Goal: Task Accomplishment & Management: Manage account settings

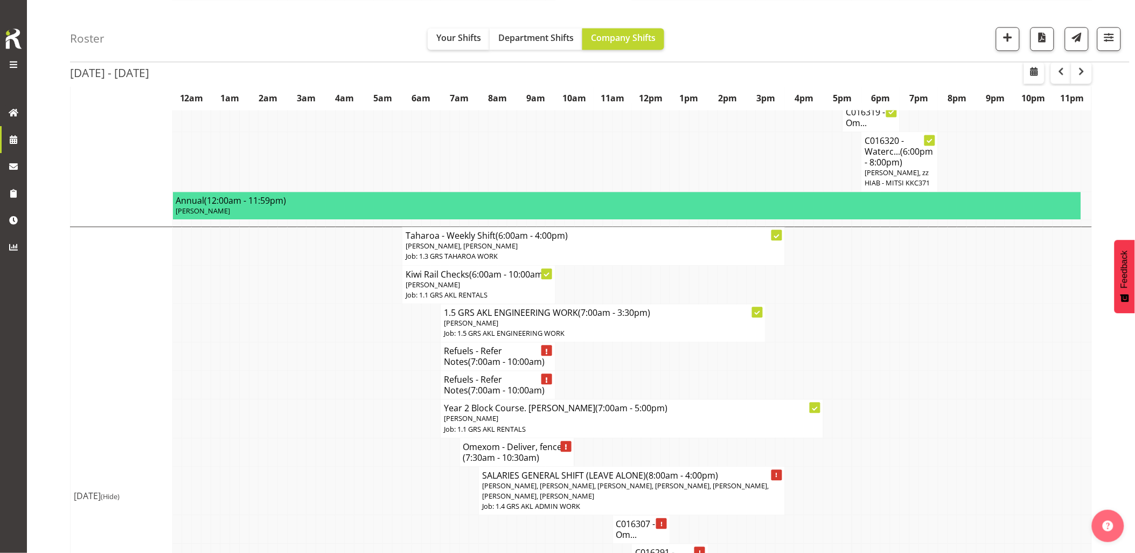
scroll to position [778, 0]
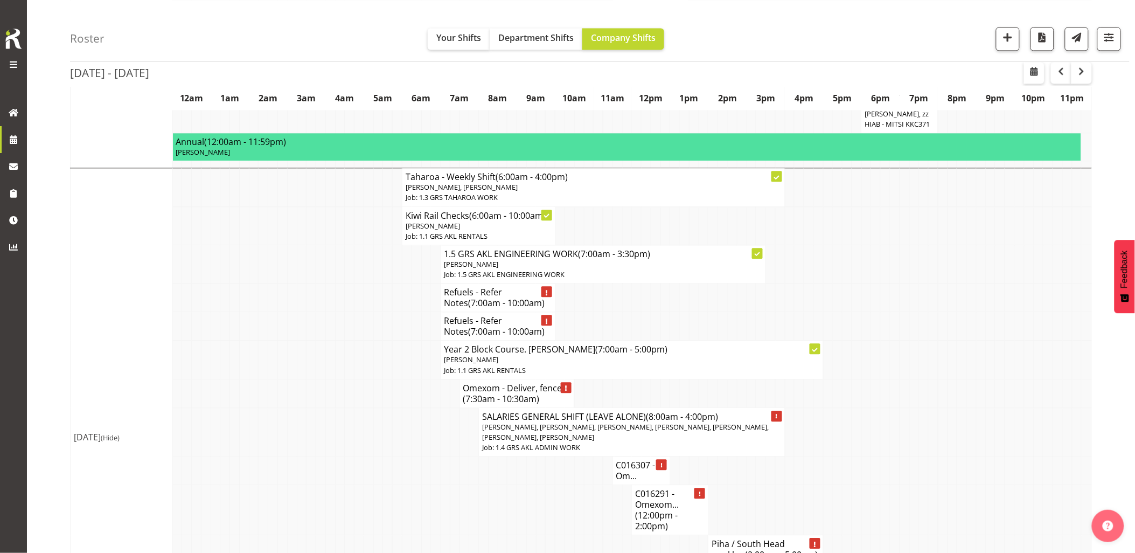
click at [322, 312] on td at bounding box center [321, 297] width 10 height 29
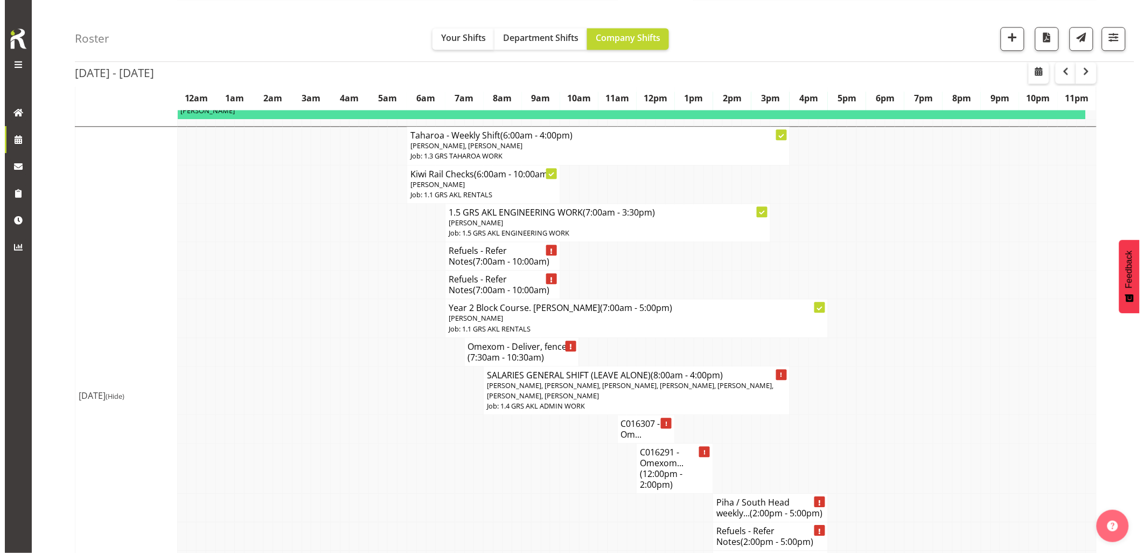
scroll to position [838, 0]
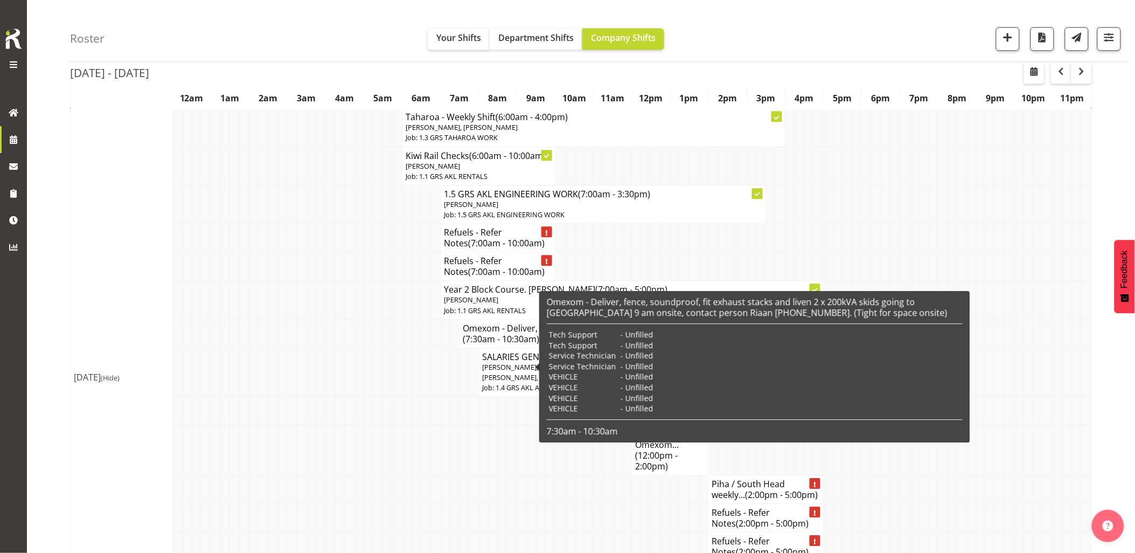
click at [484, 345] on span "(7:30am - 10:30am)" at bounding box center [501, 339] width 76 height 12
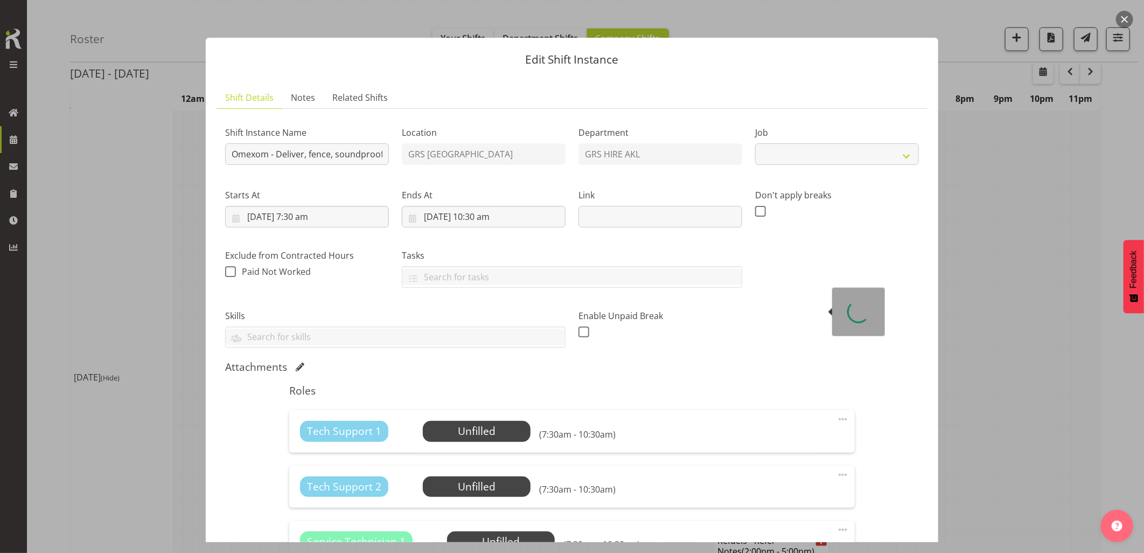
select select "7504"
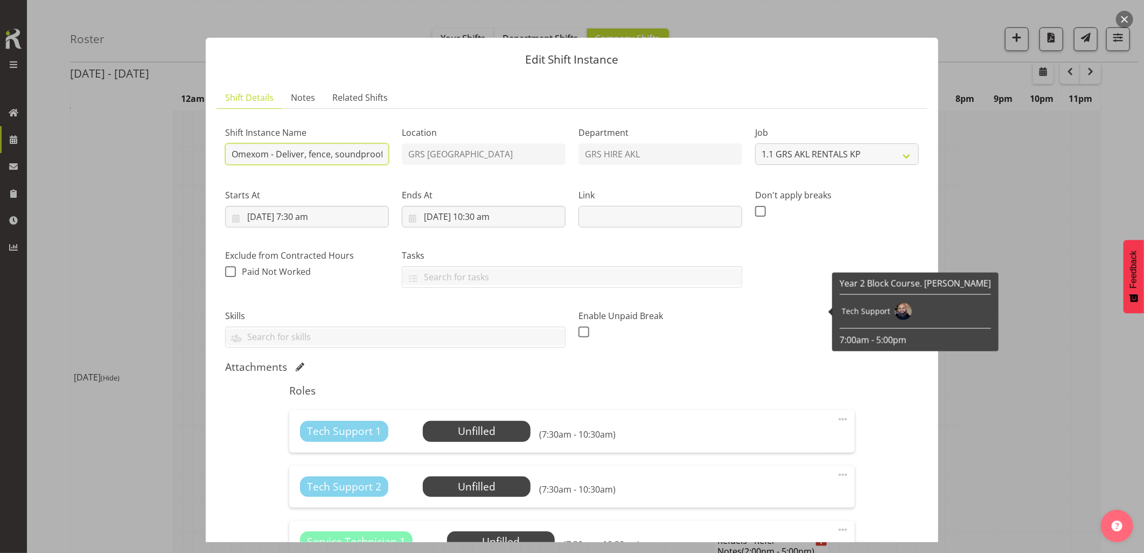
paste input "C016342"
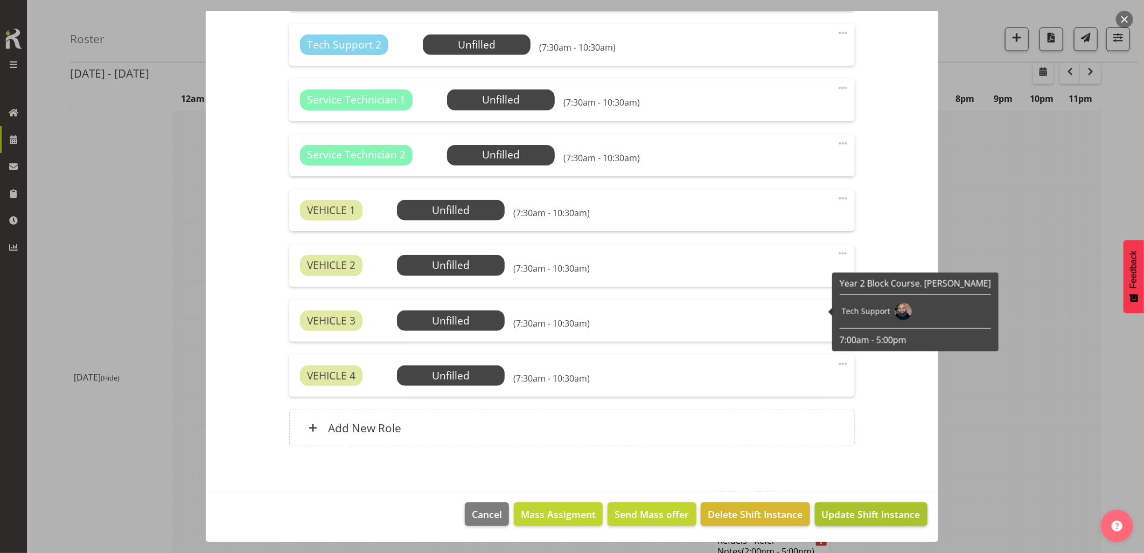
type input "C016342 - Omexom - Deliver, fence, soundproof, fit exhaust stacks and liven 2 x…"
click at [836, 518] on span "Update Shift Instance" at bounding box center [871, 514] width 99 height 14
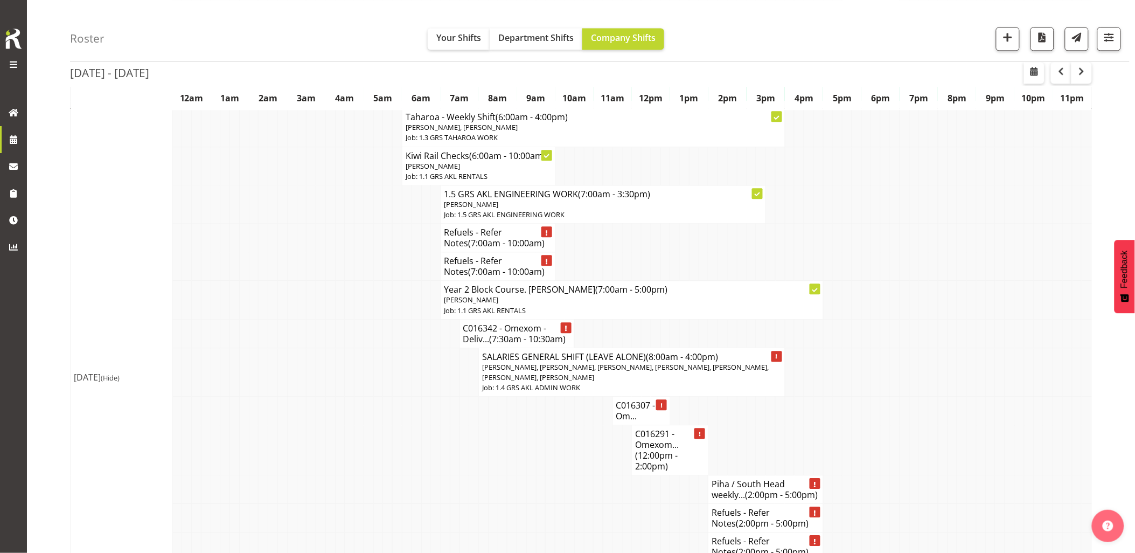
click at [314, 347] on td at bounding box center [311, 333] width 10 height 29
click at [313, 374] on td at bounding box center [311, 371] width 10 height 49
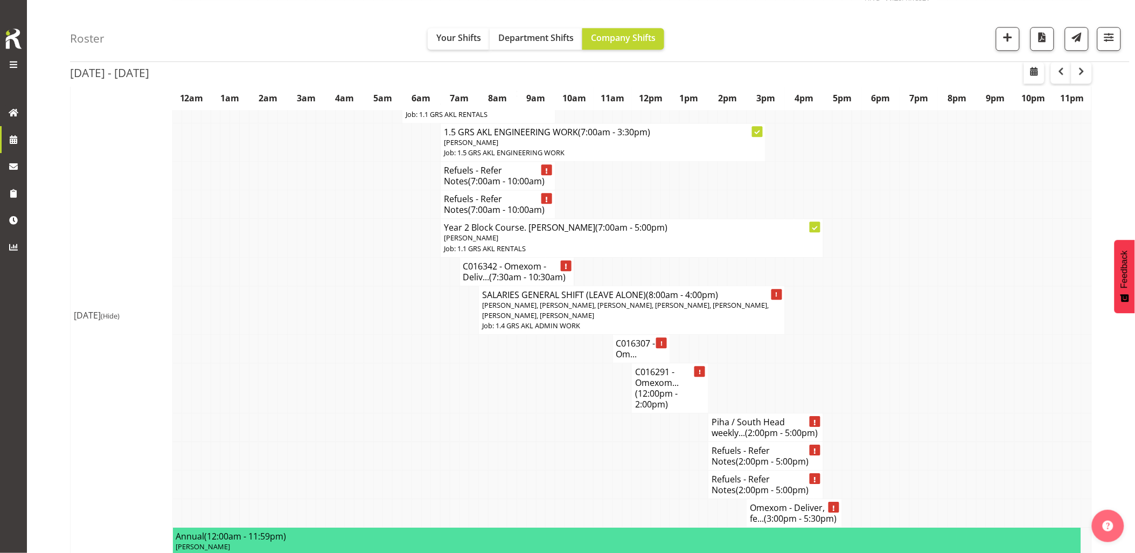
scroll to position [957, 0]
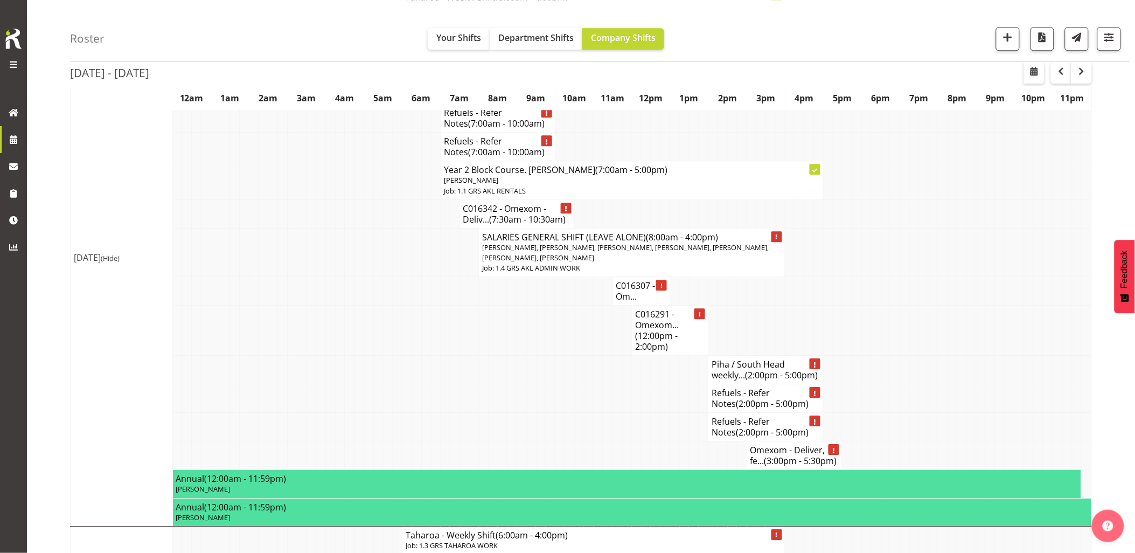
click at [544, 384] on td at bounding box center [541, 369] width 10 height 29
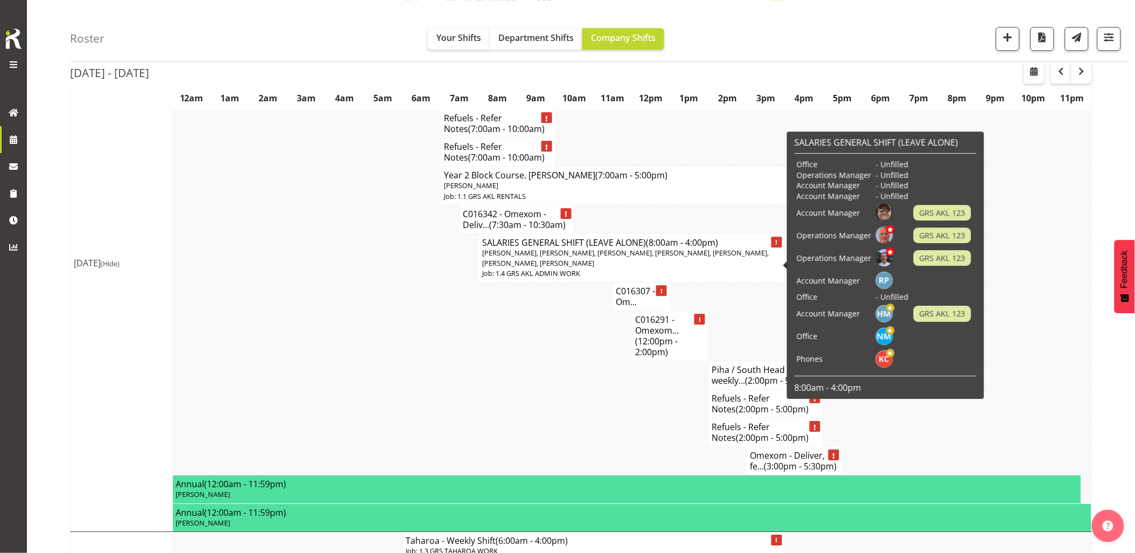
scroll to position [1017, 0]
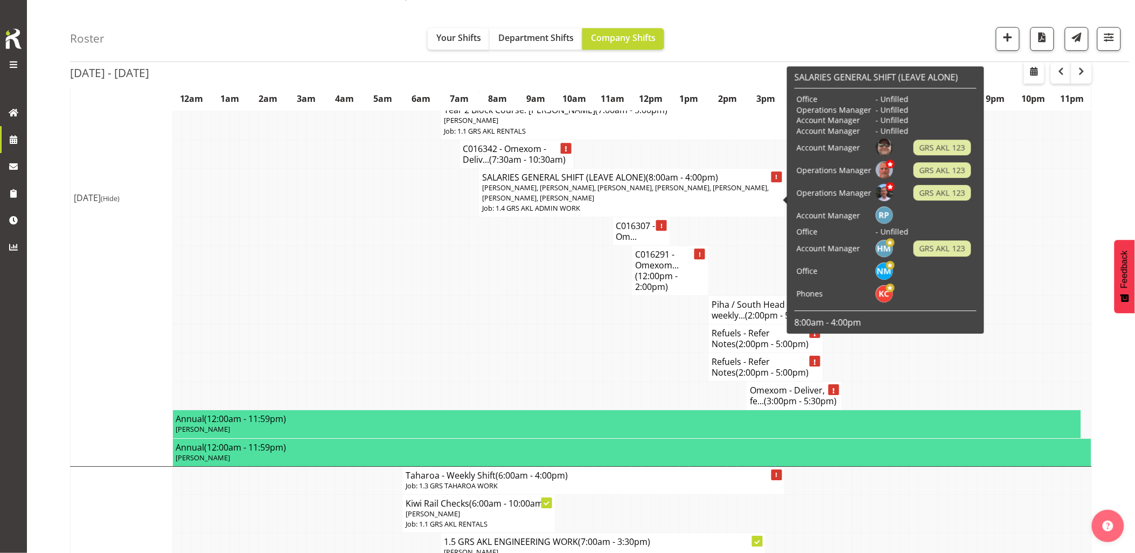
click at [598, 381] on td at bounding box center [599, 367] width 10 height 29
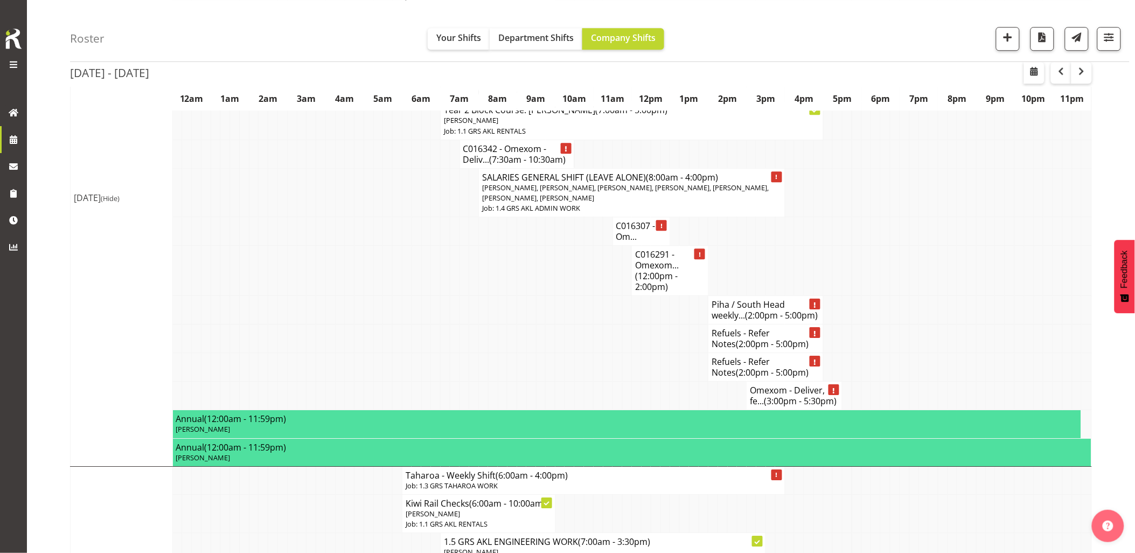
click at [670, 353] on td at bounding box center [675, 338] width 10 height 29
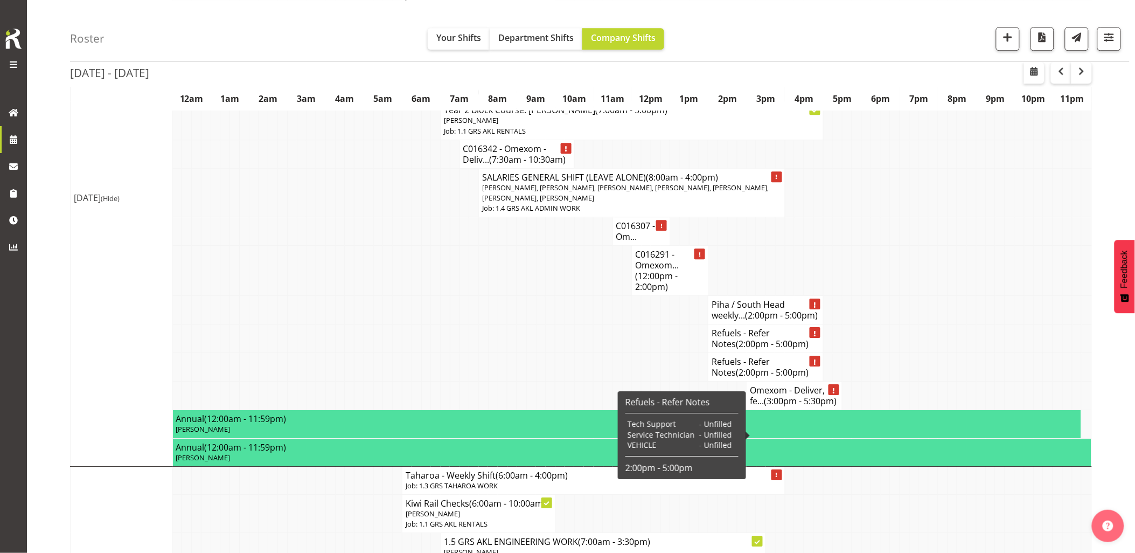
click at [777, 407] on span "(3:00pm - 5:30pm)" at bounding box center [800, 401] width 73 height 12
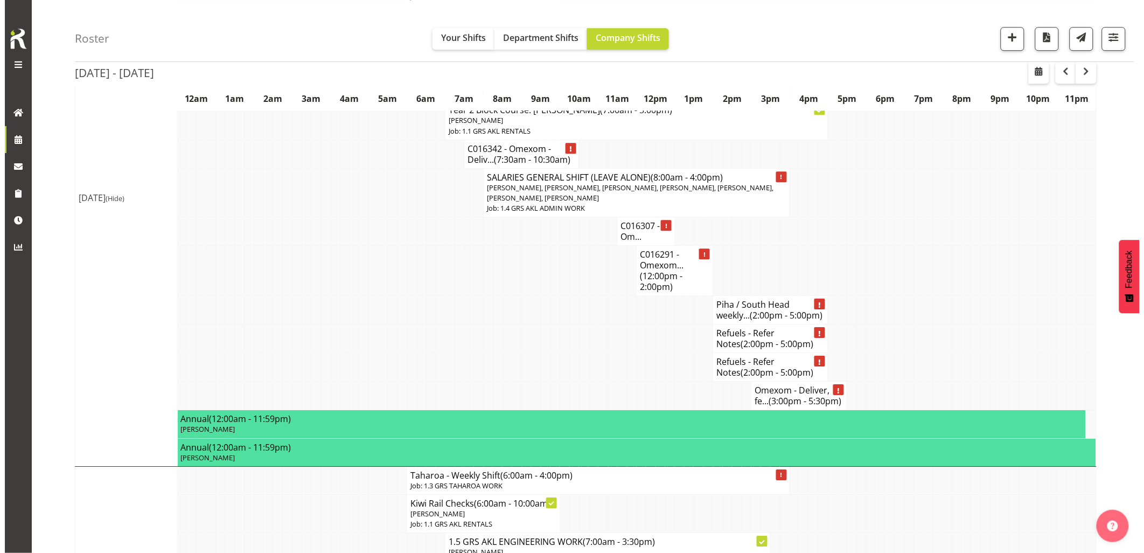
scroll to position [990, 0]
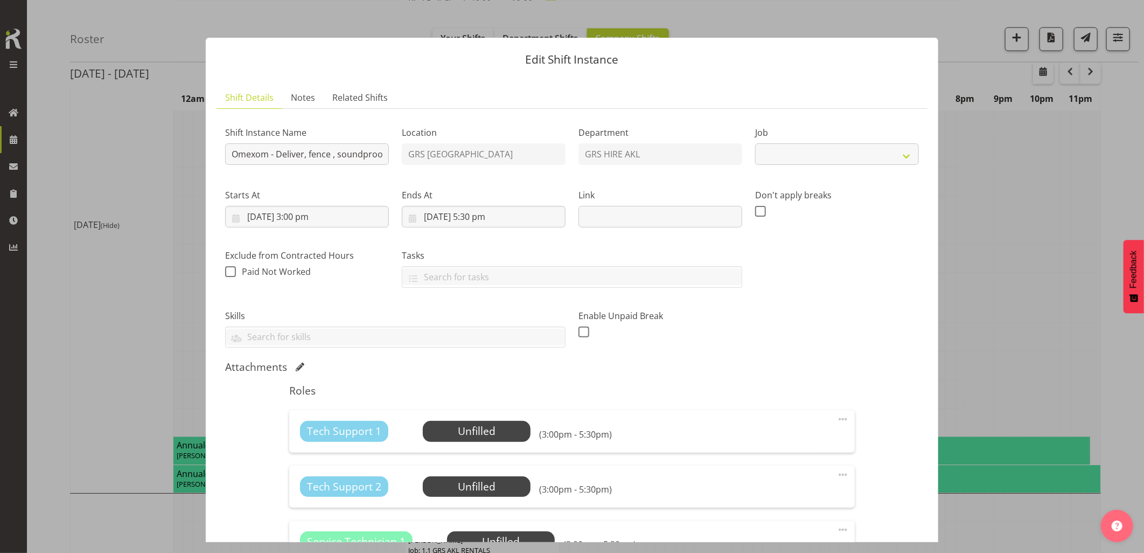
select select "7504"
paste input "C016342"
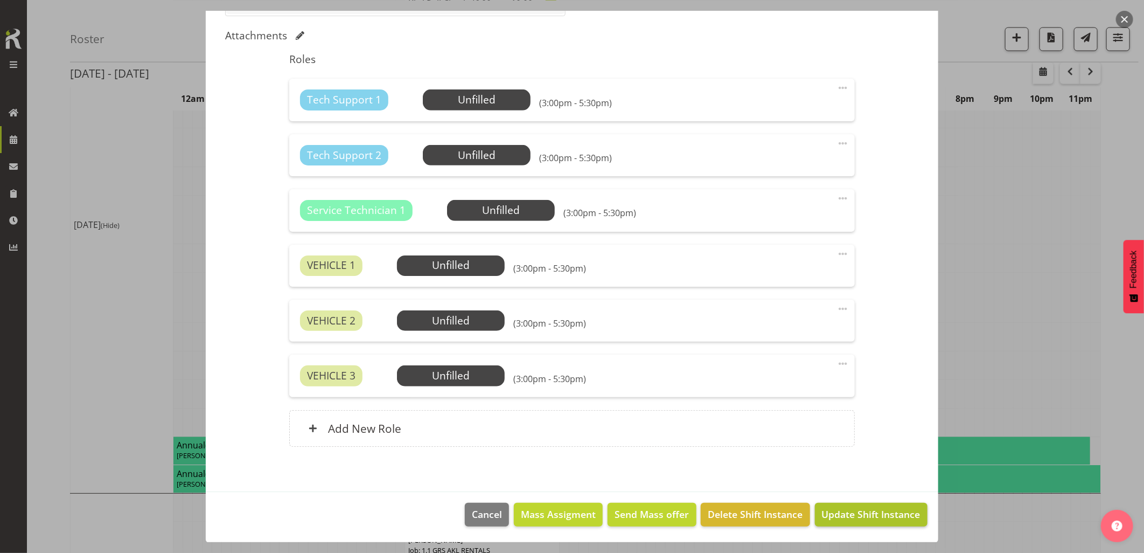
type input "C016342 - Omexom - Deliver, fence , soundproof, fit exhaust stack and liven the…"
click at [864, 513] on span "Update Shift Instance" at bounding box center [871, 514] width 99 height 14
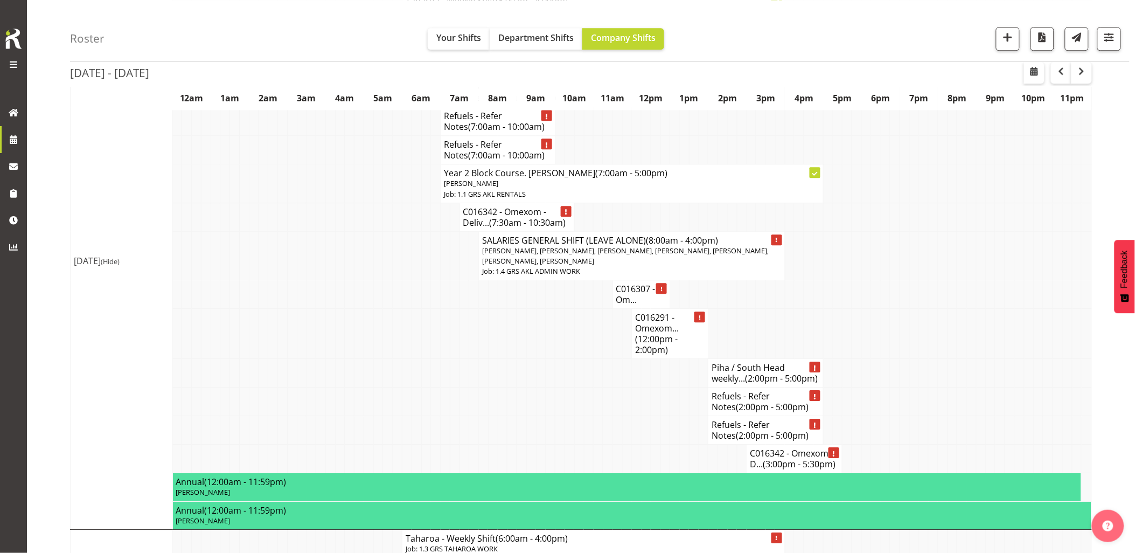
scroll to position [957, 0]
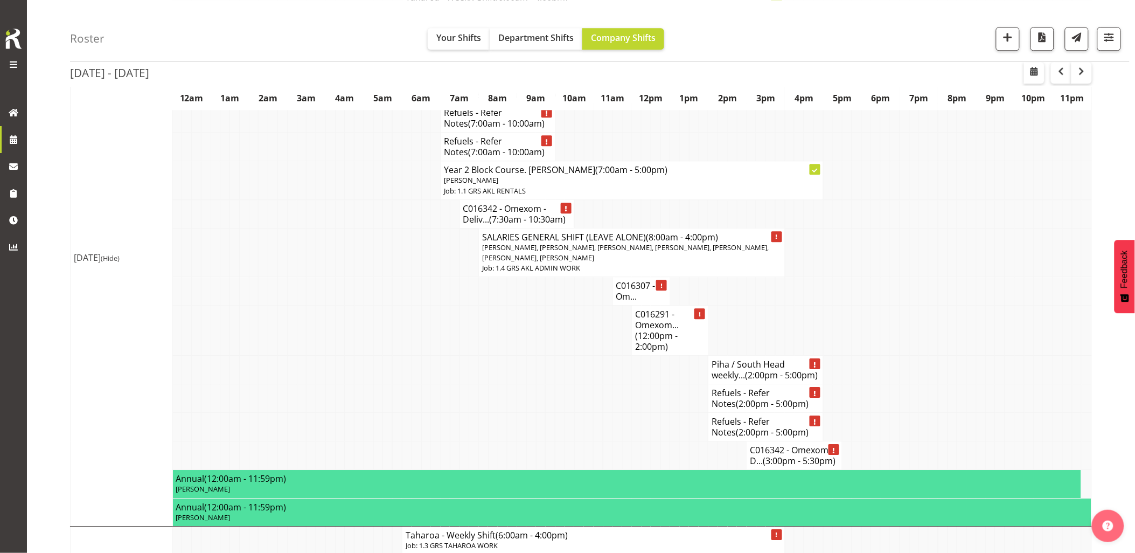
click at [405, 384] on td at bounding box center [407, 369] width 10 height 29
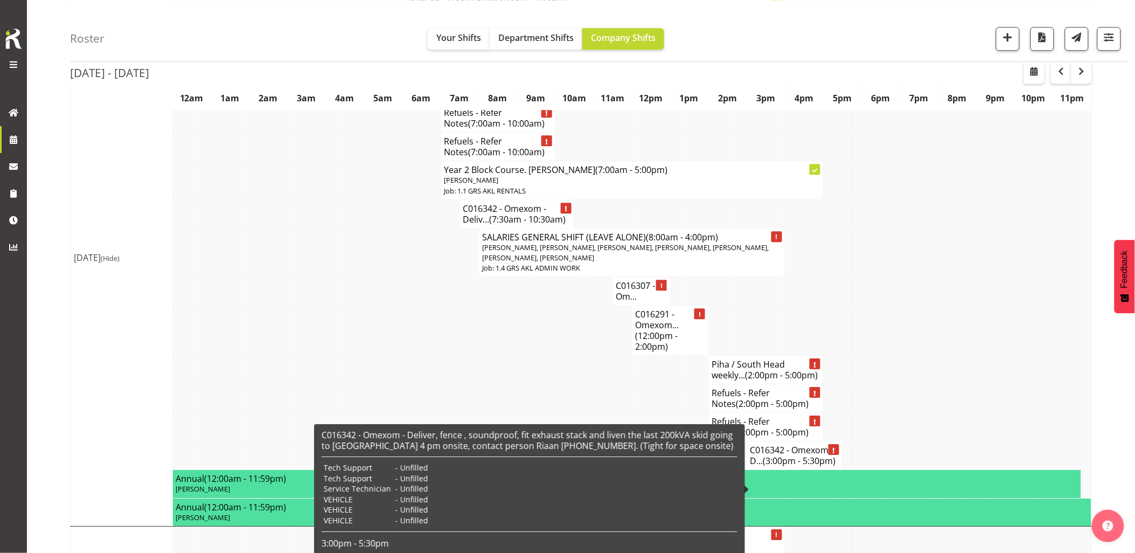
click at [940, 384] on td at bounding box center [943, 369] width 10 height 29
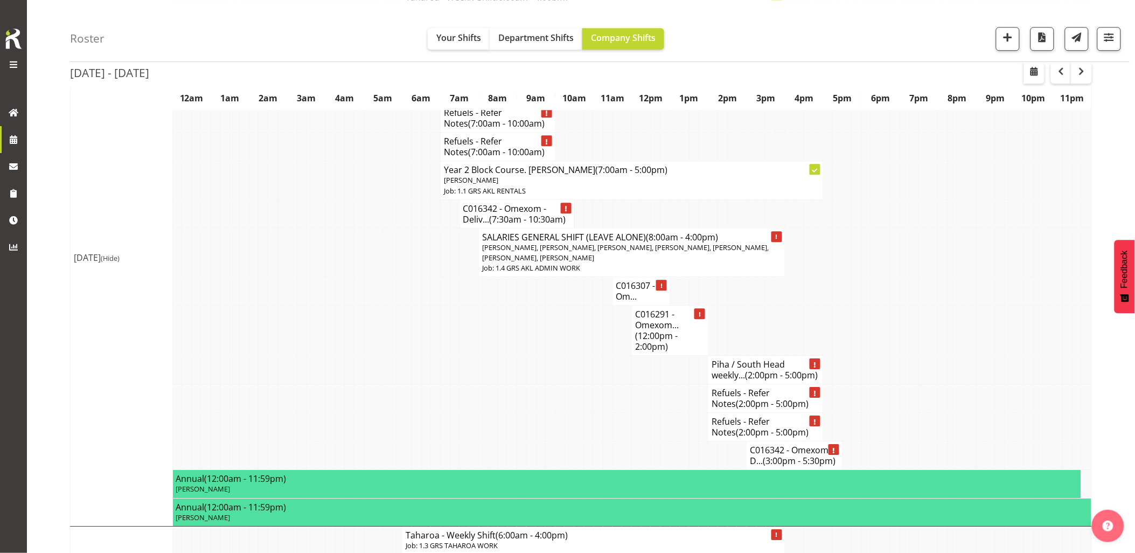
click at [536, 413] on td at bounding box center [541, 398] width 10 height 29
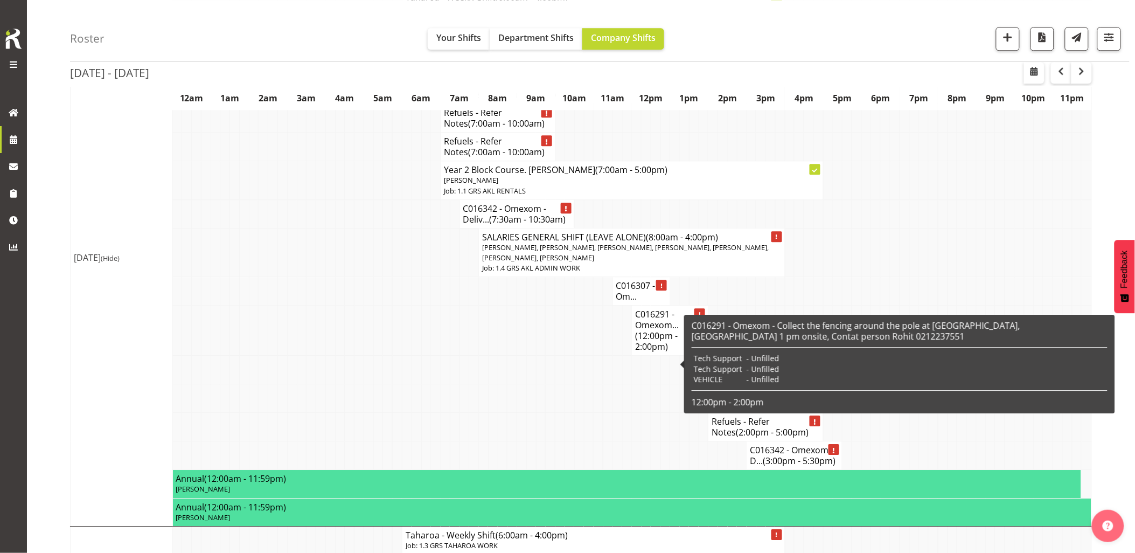
click at [544, 384] on td at bounding box center [541, 369] width 10 height 29
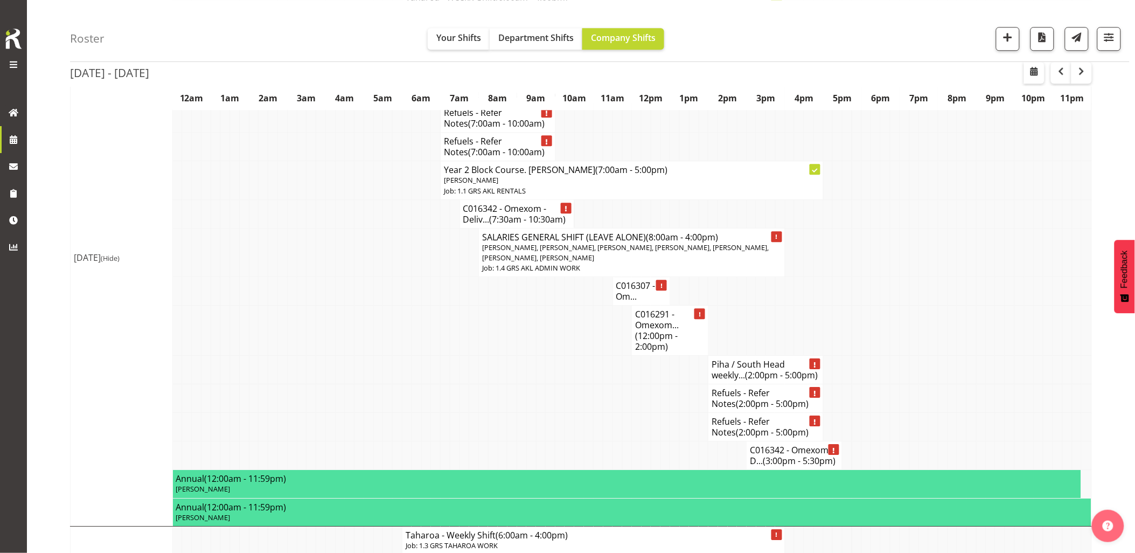
click at [945, 380] on td at bounding box center [943, 369] width 10 height 29
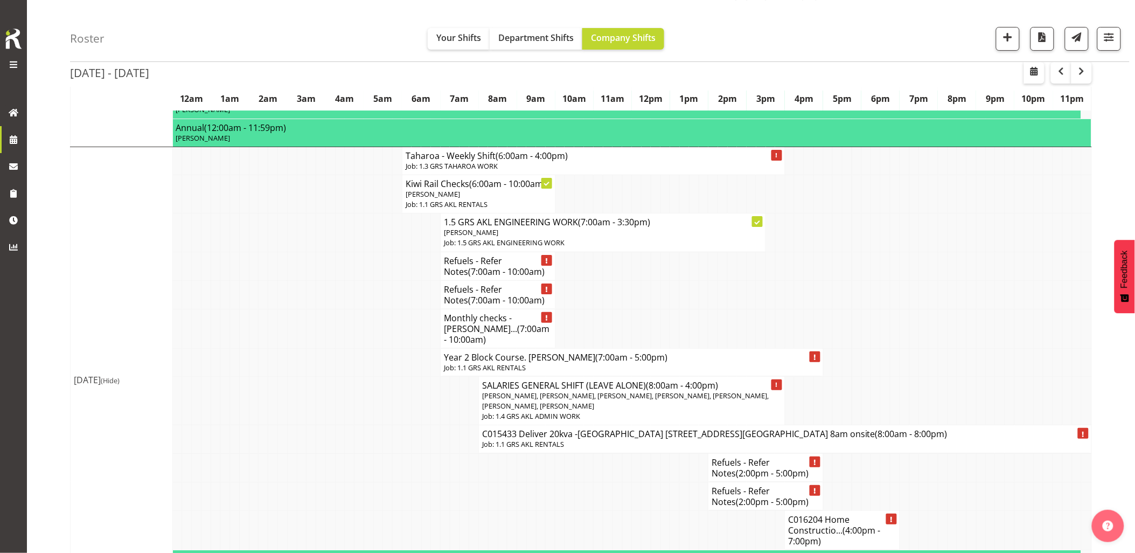
scroll to position [1436, 0]
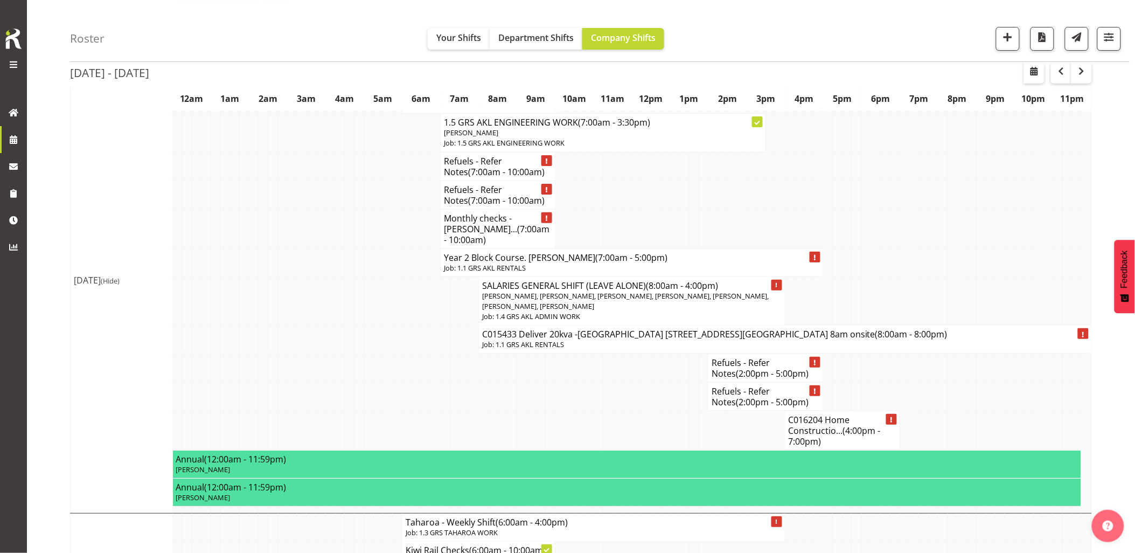
click at [574, 410] on td at bounding box center [579, 396] width 10 height 29
click at [540, 410] on td at bounding box center [541, 396] width 10 height 29
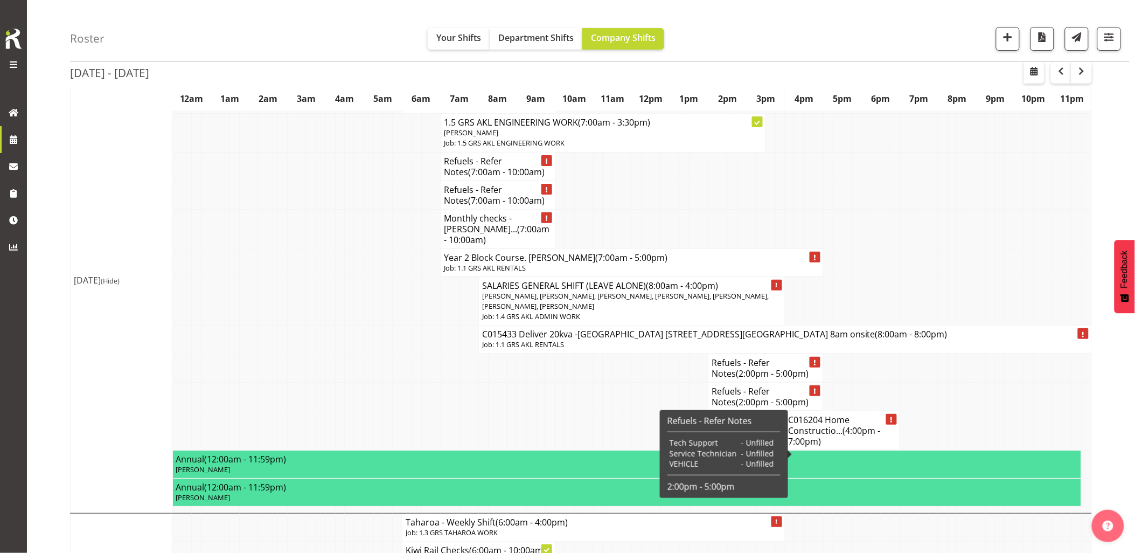
scroll to position [1376, 0]
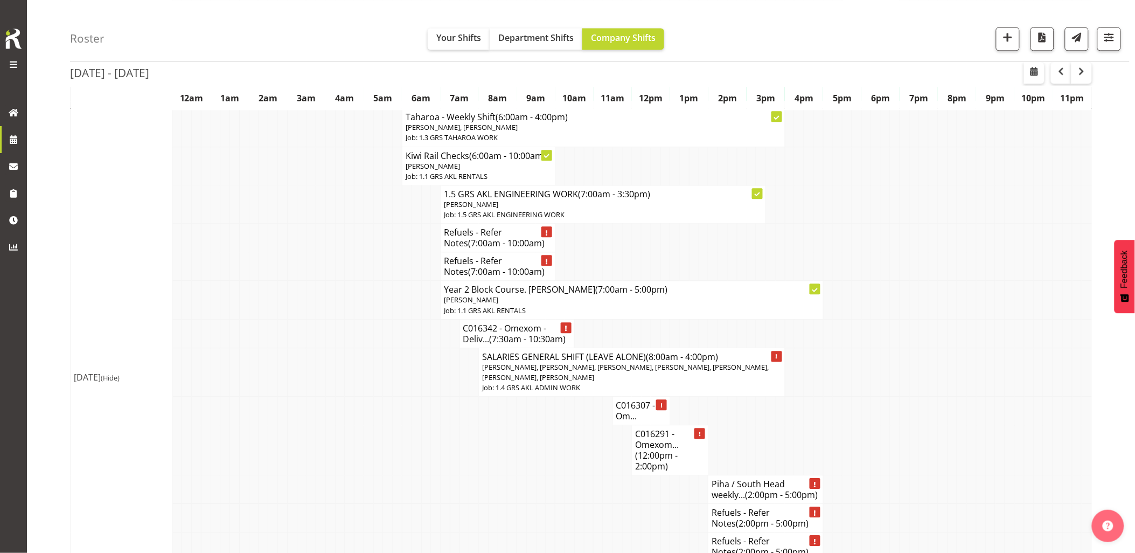
click at [364, 396] on td at bounding box center [369, 371] width 10 height 49
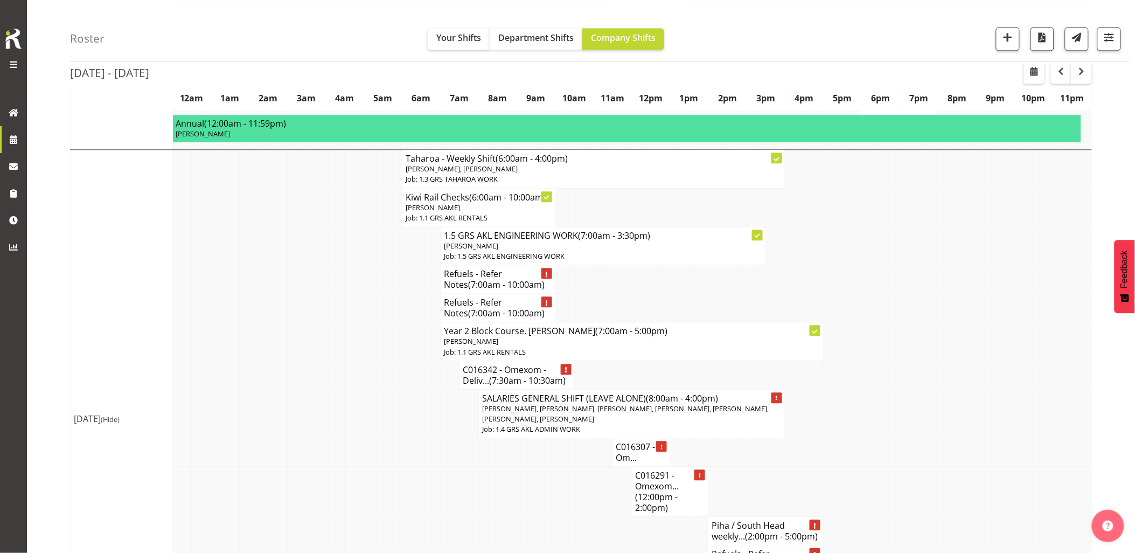
scroll to position [778, 0]
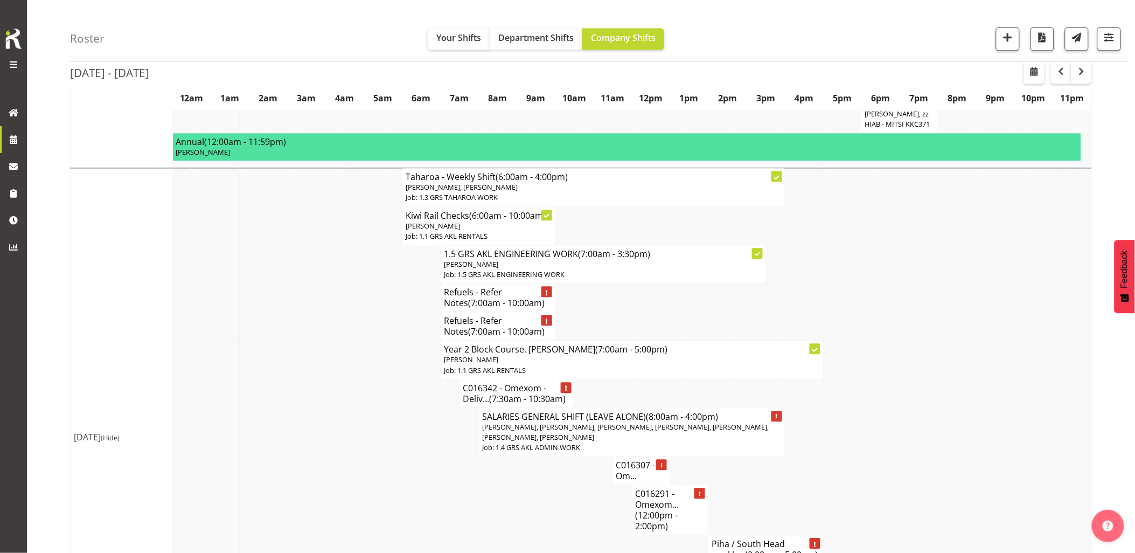
click at [364, 407] on td at bounding box center [369, 393] width 10 height 29
click at [354, 443] on td at bounding box center [359, 431] width 10 height 49
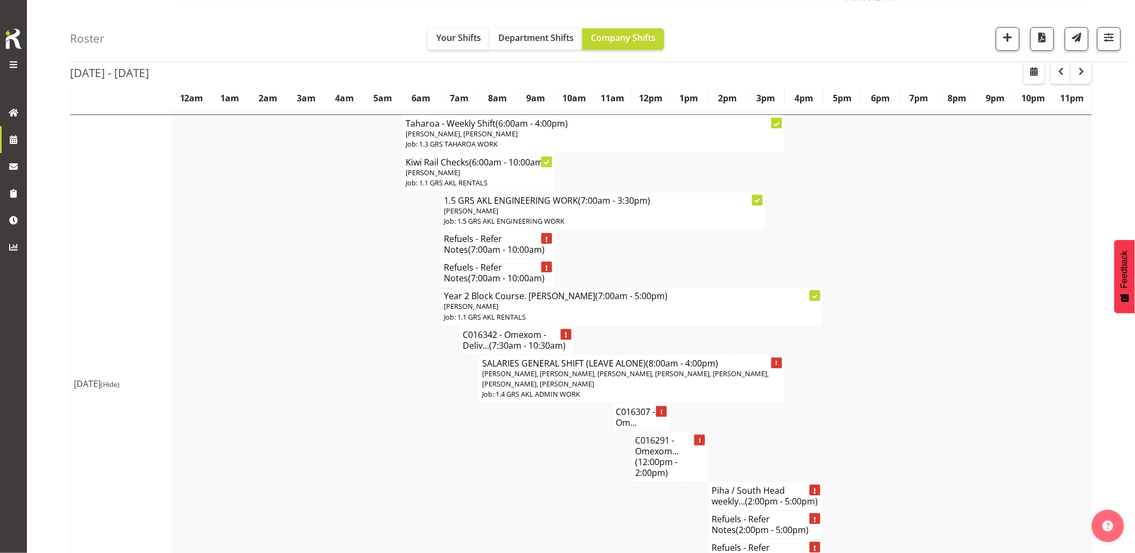
scroll to position [897, 0]
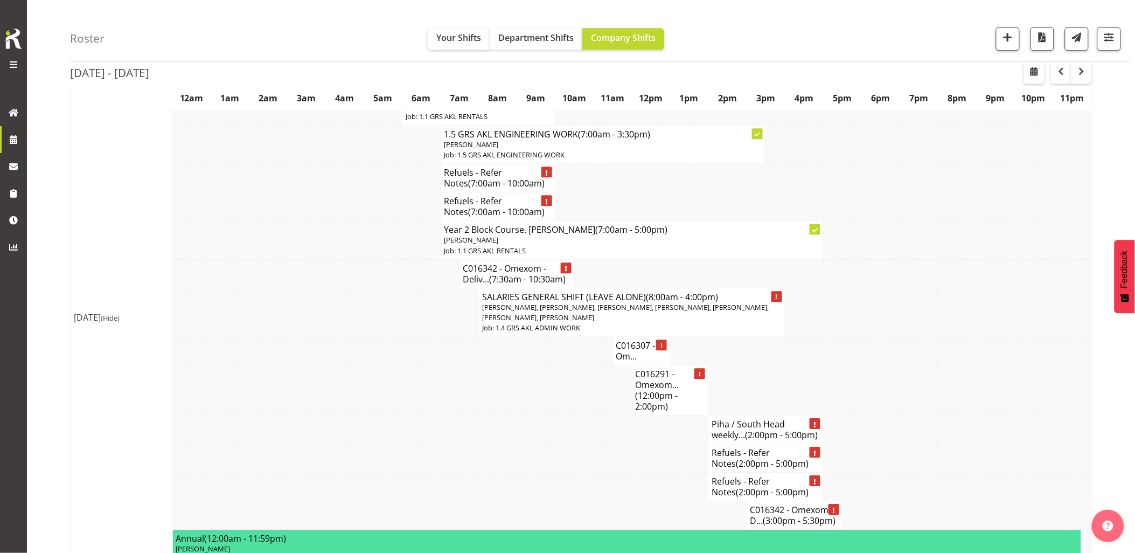
drag, startPoint x: 432, startPoint y: 359, endPoint x: 427, endPoint y: 356, distance: 6.7
click at [431, 359] on td at bounding box center [436, 351] width 10 height 29
click at [350, 396] on td at bounding box center [350, 390] width 10 height 50
click at [384, 399] on td at bounding box center [388, 390] width 10 height 50
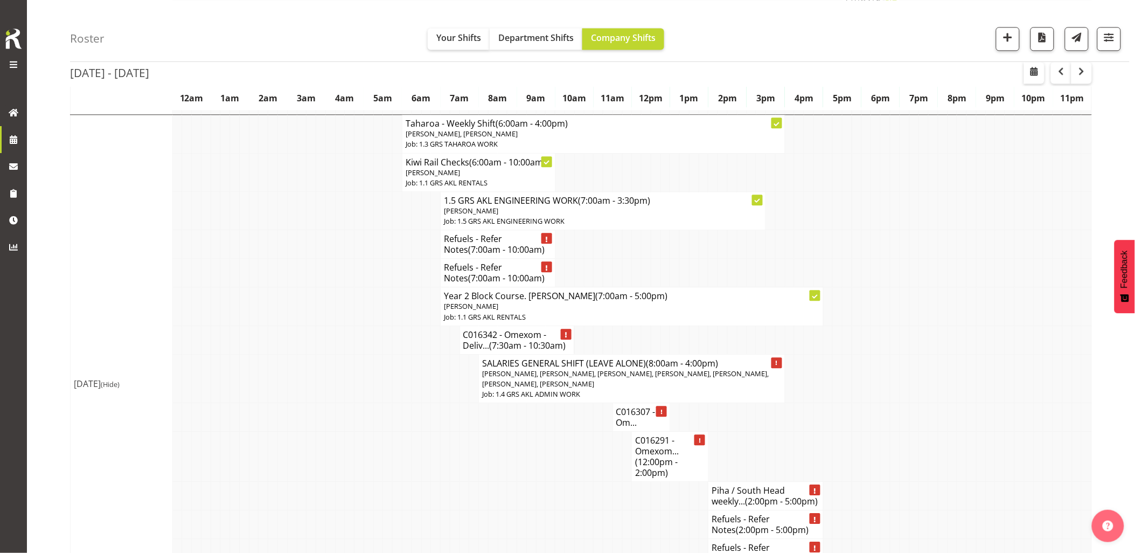
scroll to position [778, 0]
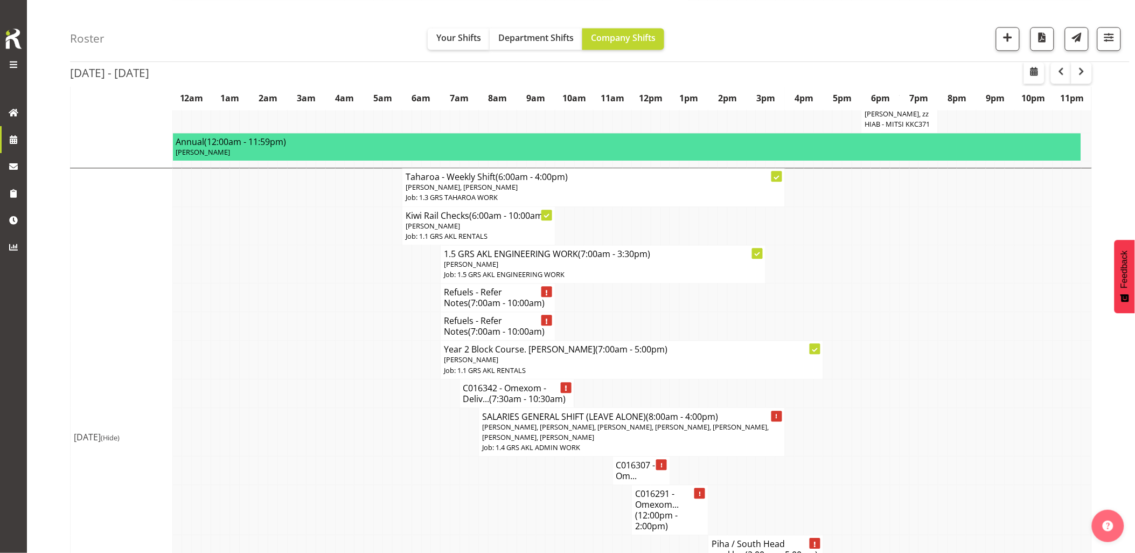
click at [302, 401] on td at bounding box center [302, 393] width 10 height 29
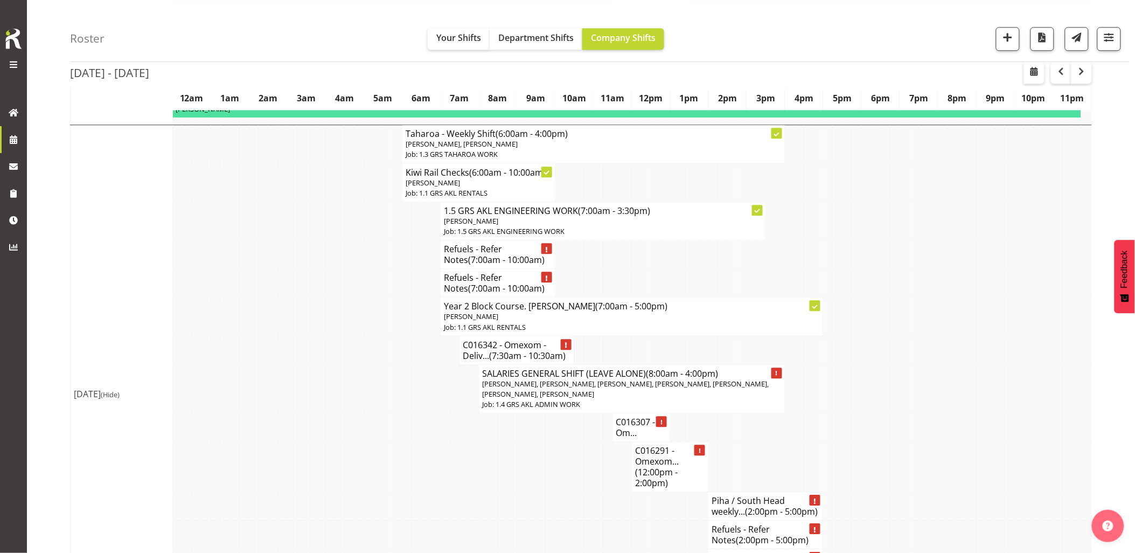
scroll to position [838, 0]
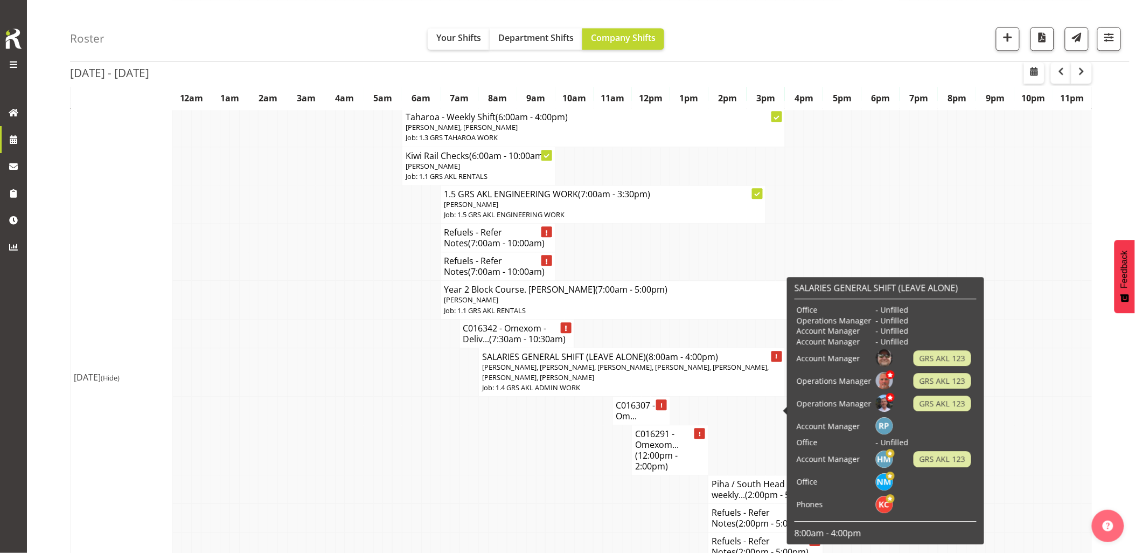
click at [376, 390] on td at bounding box center [378, 371] width 10 height 49
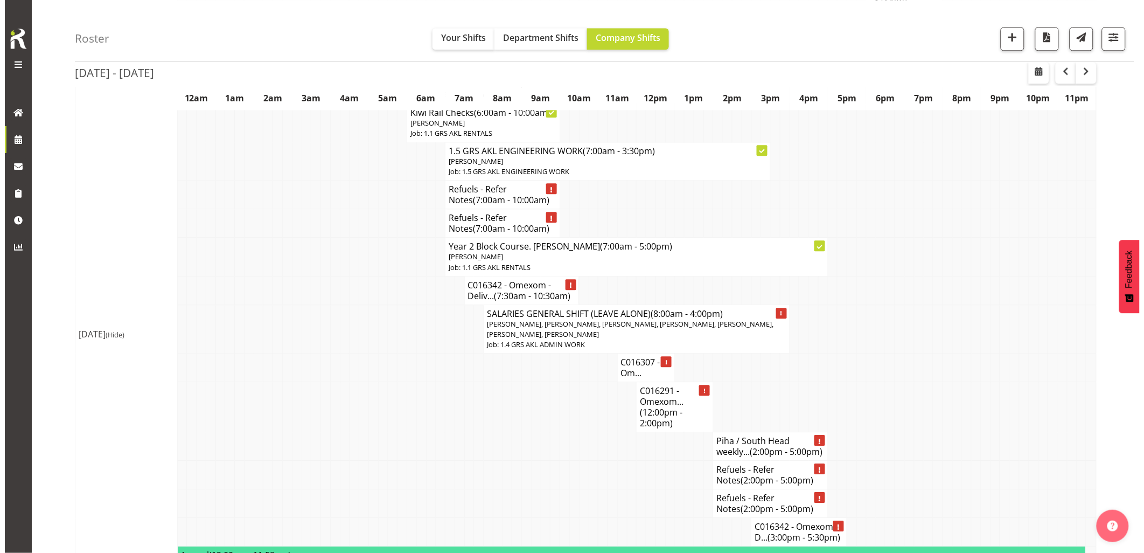
scroll to position [897, 0]
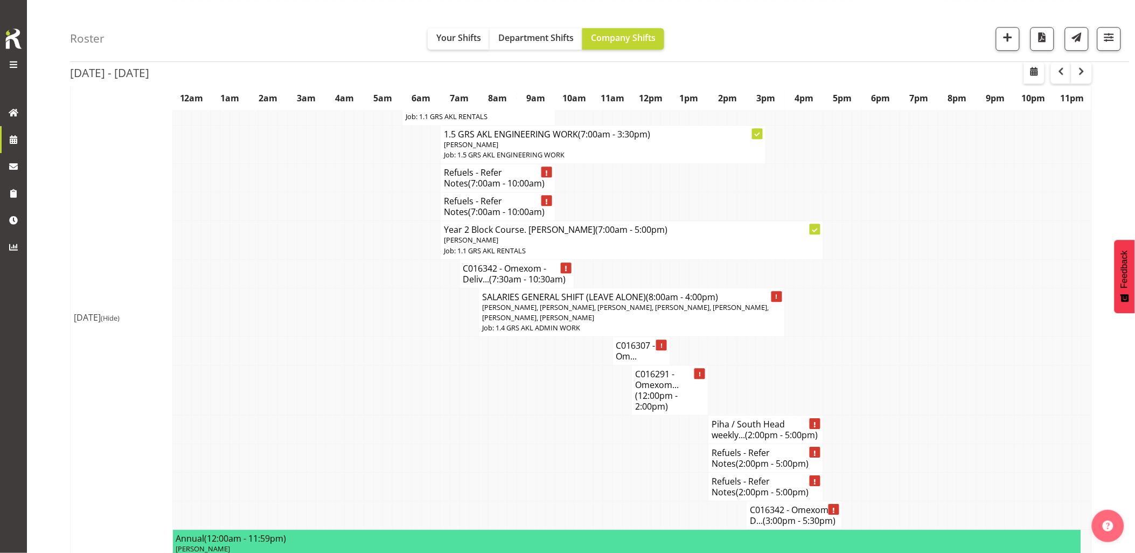
click at [544, 415] on td at bounding box center [541, 390] width 10 height 50
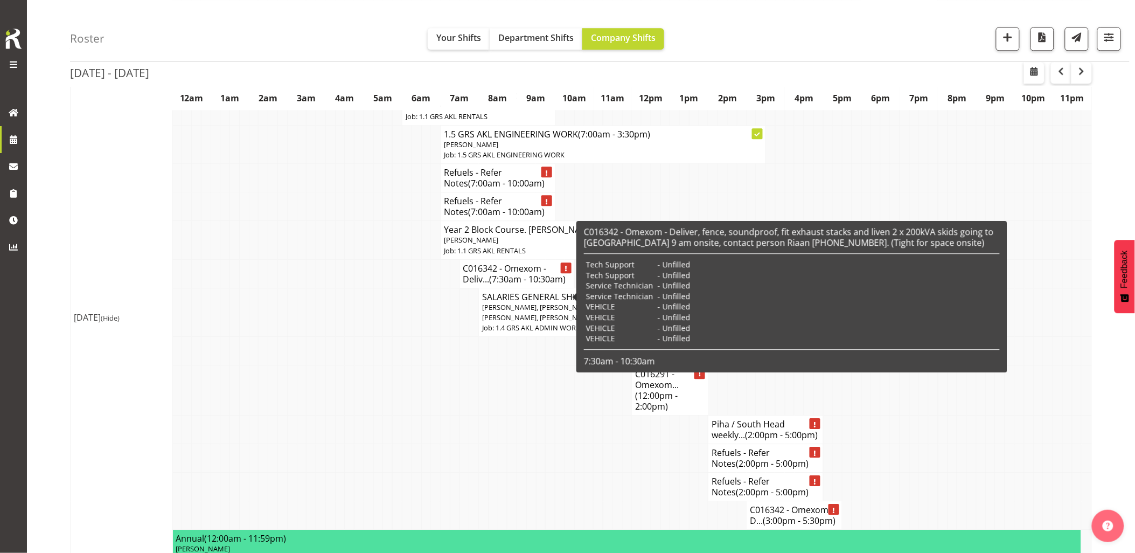
click at [488, 284] on h4 "C016342 - Omexom - Deliv... (7:30am - 10:30am)" at bounding box center [517, 274] width 108 height 22
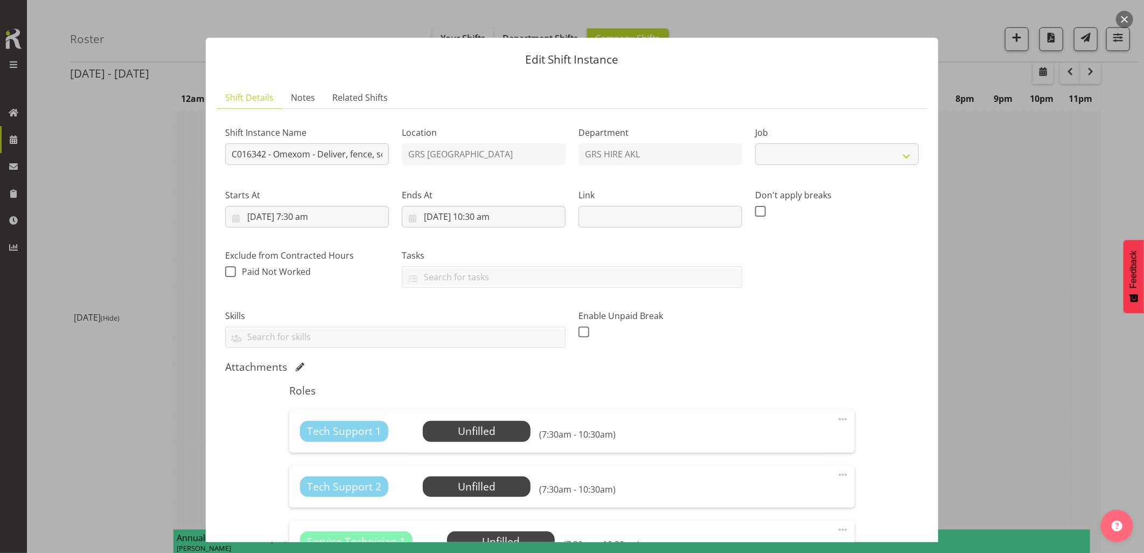
select select "7504"
drag, startPoint x: 274, startPoint y: 152, endPoint x: 392, endPoint y: 155, distance: 118.0
click at [392, 155] on div "Shift Instance Name C016342 - Omexom - Deliver, fence, soundproof, fit exhaust …" at bounding box center [307, 142] width 177 height 62
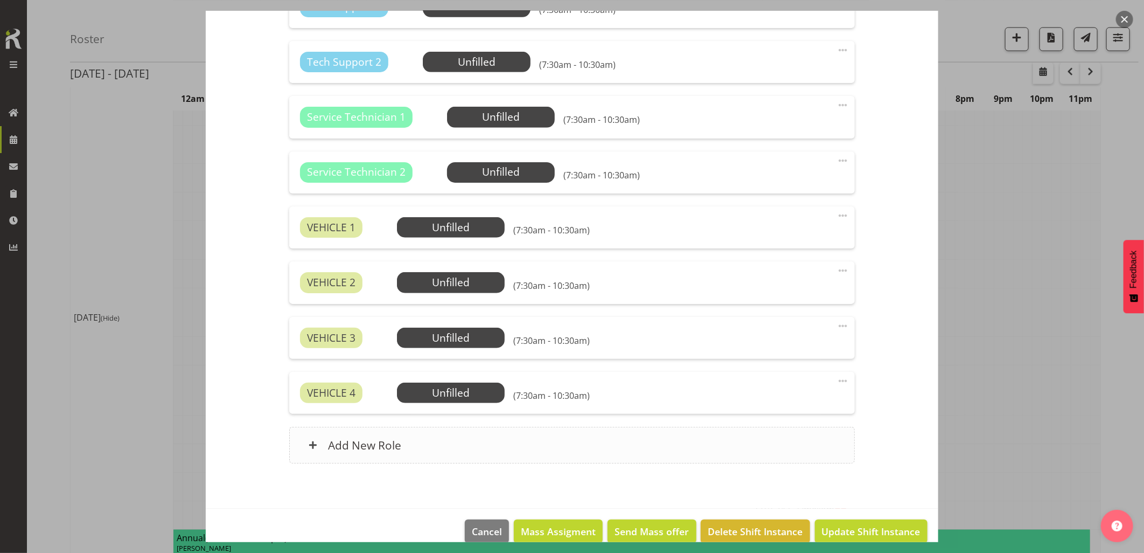
scroll to position [442, 0]
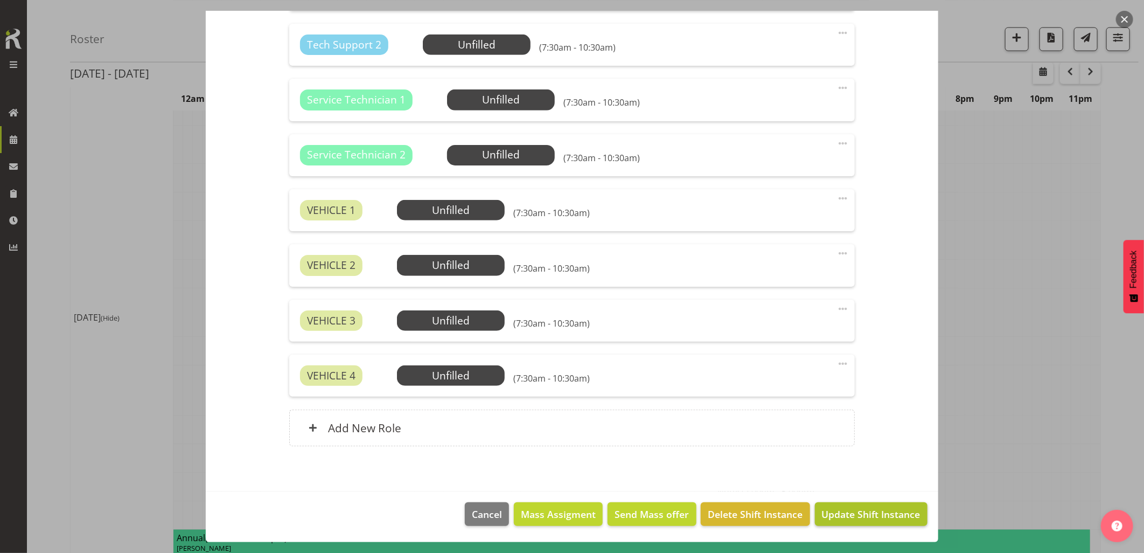
type input "C016342 - Omexom - Deliver, fence, soundproof, fit exhaust stacks and liven 2 x…"
drag, startPoint x: 841, startPoint y: 517, endPoint x: 850, endPoint y: 524, distance: 10.8
click at [843, 518] on span "Update Shift Instance" at bounding box center [871, 514] width 99 height 14
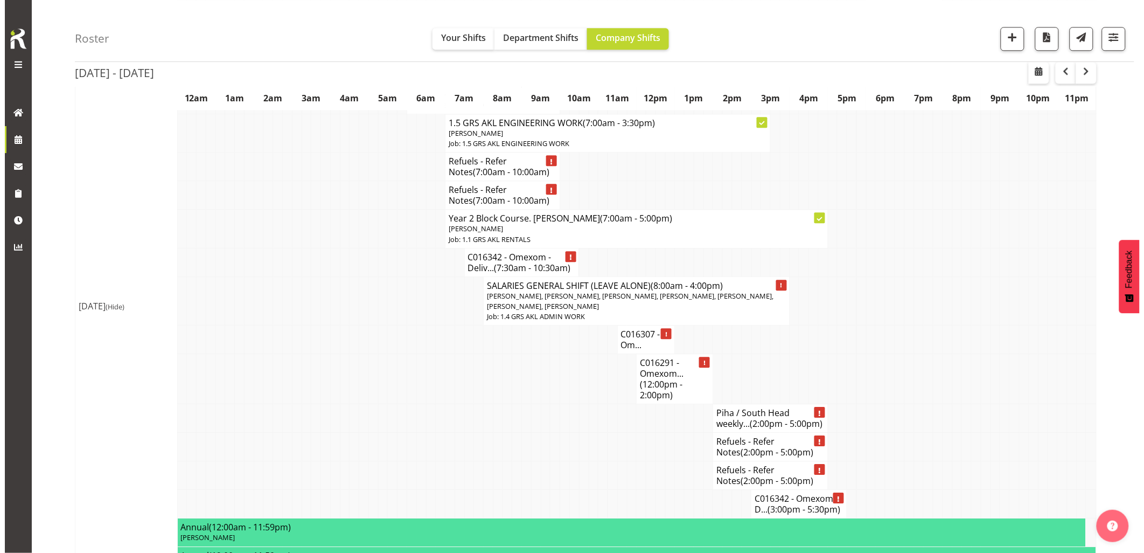
scroll to position [838, 0]
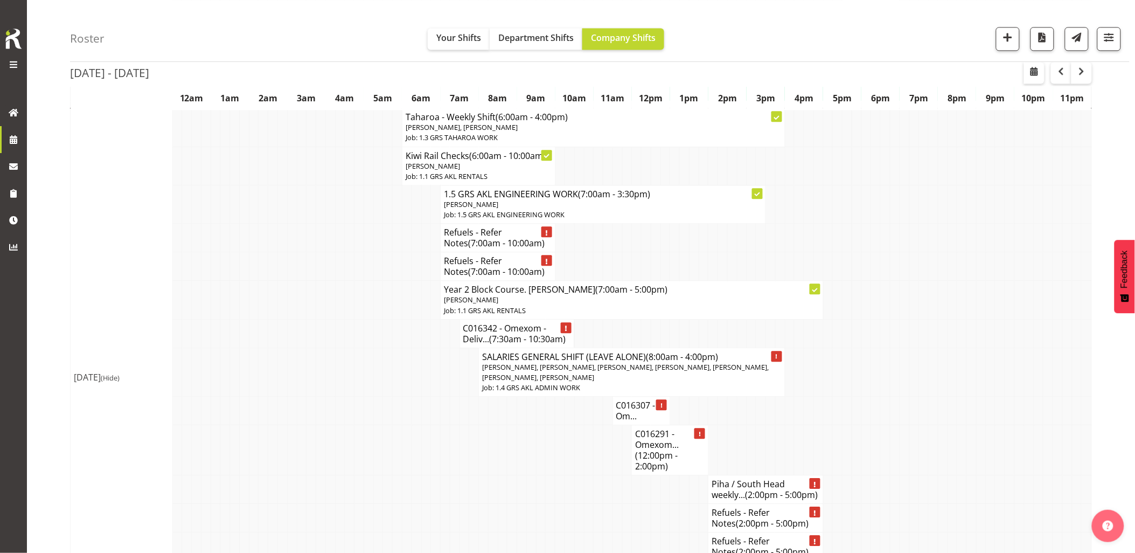
click at [354, 347] on td at bounding box center [359, 333] width 10 height 29
click at [351, 347] on td at bounding box center [350, 333] width 10 height 29
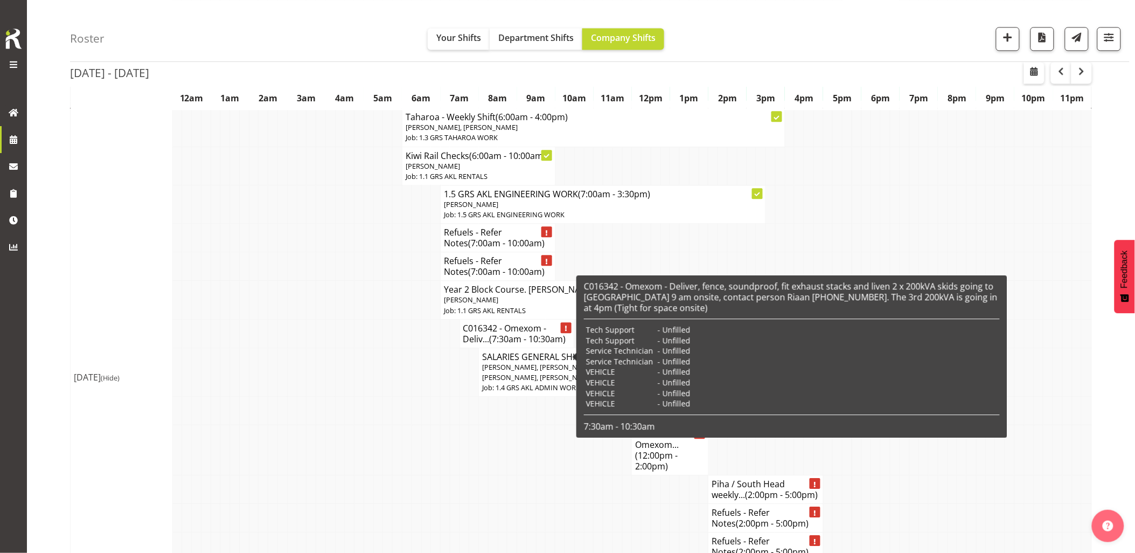
click at [298, 396] on td at bounding box center [302, 371] width 10 height 49
click at [512, 345] on span "(7:30am - 10:30am)" at bounding box center [528, 339] width 76 height 12
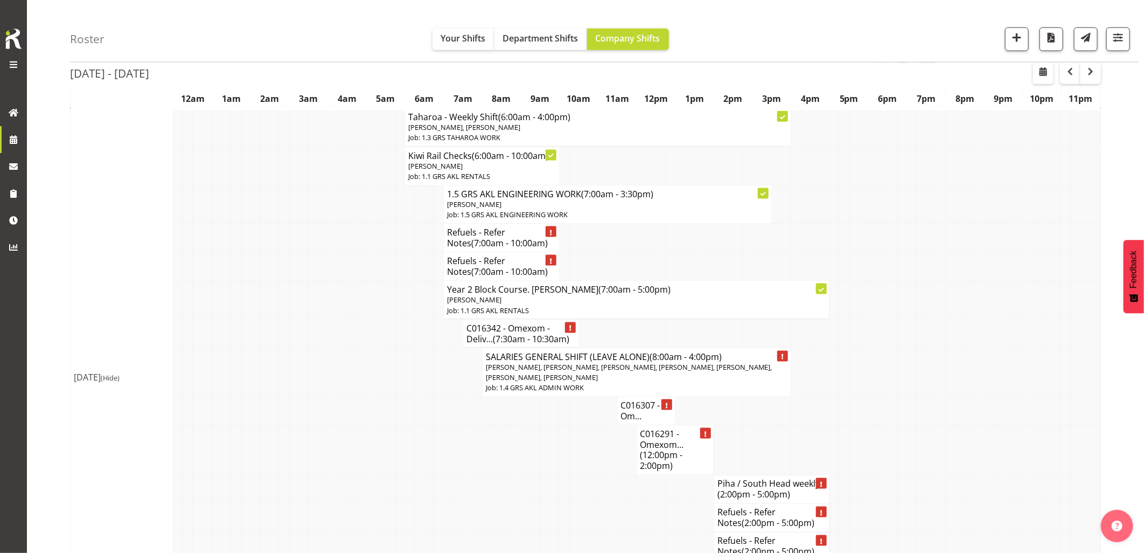
select select "7504"
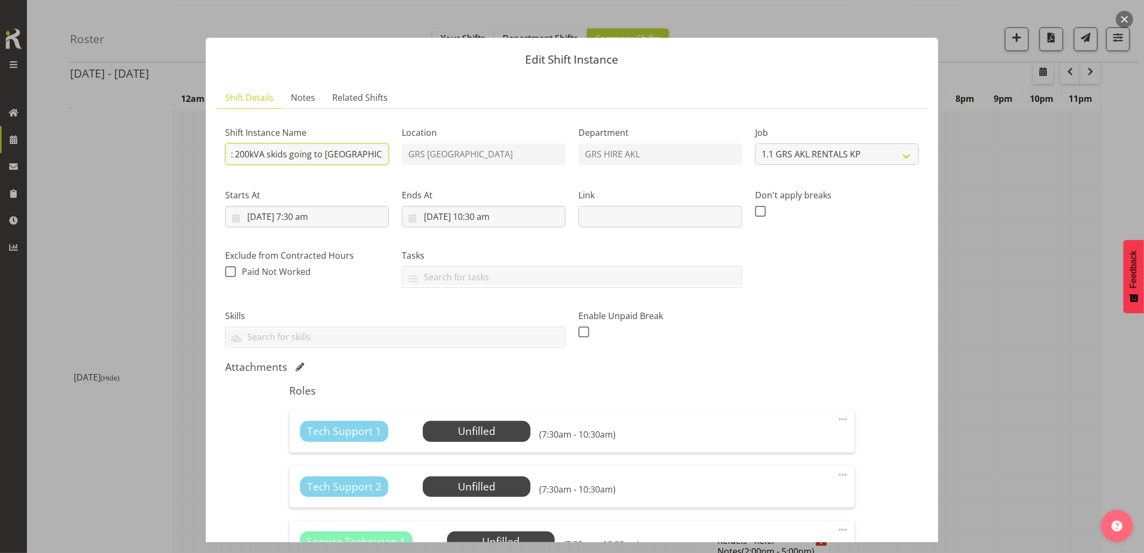
scroll to position [0, 732]
click at [432, 157] on div "Shift Instance Name C016342 - Omexom - Deliver, fence, soundproof, fit exhaust …" at bounding box center [572, 232] width 707 height 243
click at [334, 159] on input "C016342 - Omexom - Deliver, fence, soundproof, fit exhaust stacks and liven 2 x…" at bounding box center [307, 154] width 164 height 22
drag, startPoint x: 295, startPoint y: 157, endPoint x: 374, endPoint y: 153, distance: 79.3
click at [374, 153] on input "C016342 - Omexom - Deliver, fence, soundproof, fit exhaust stacks and liven 2 x…" at bounding box center [307, 154] width 164 height 22
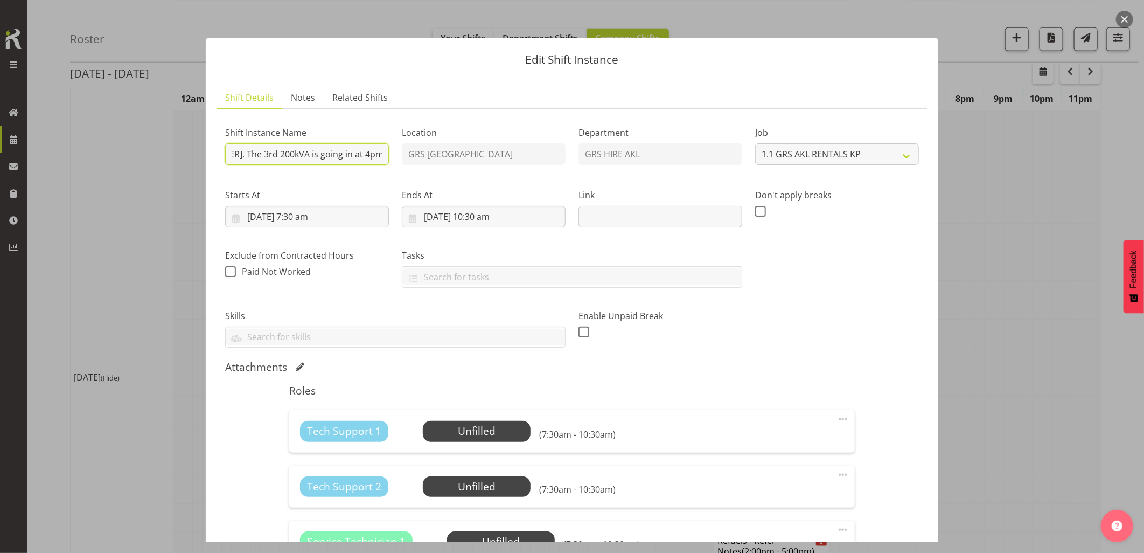
scroll to position [0, 711]
click at [310, 153] on input "C016342 - Omexom - Deliver, fence, soundproof, fit exhaust stacks and liven 2 x…" at bounding box center [307, 154] width 164 height 22
click at [312, 157] on input "C016342 - Omexom - Deliver, fence, soundproof, fit exhaust stacks and liven 2 x…" at bounding box center [307, 154] width 164 height 22
drag, startPoint x: 294, startPoint y: 157, endPoint x: 332, endPoint y: 152, distance: 39.1
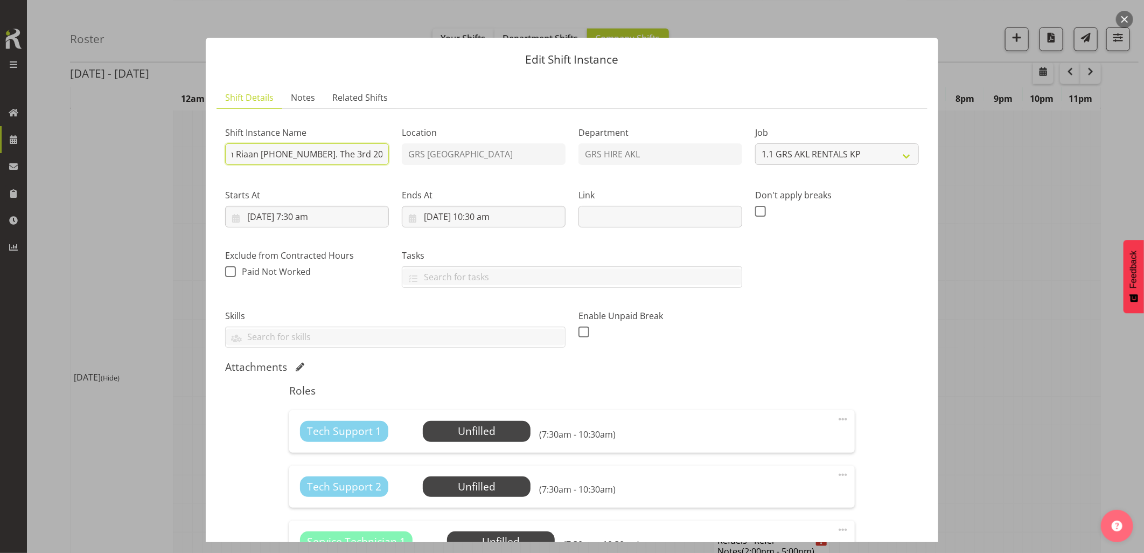
click at [332, 152] on input "C016342 - Omexom - Deliver, fence, soundproof, fit exhaust stacks and liven 2 x…" at bounding box center [307, 154] width 164 height 22
click at [346, 151] on input "C016342 - Omexom - Deliver, fence, soundproof, fit exhaust stacks and liven 2 x…" at bounding box center [307, 154] width 164 height 22
click at [1119, 18] on button "button" at bounding box center [1124, 19] width 17 height 17
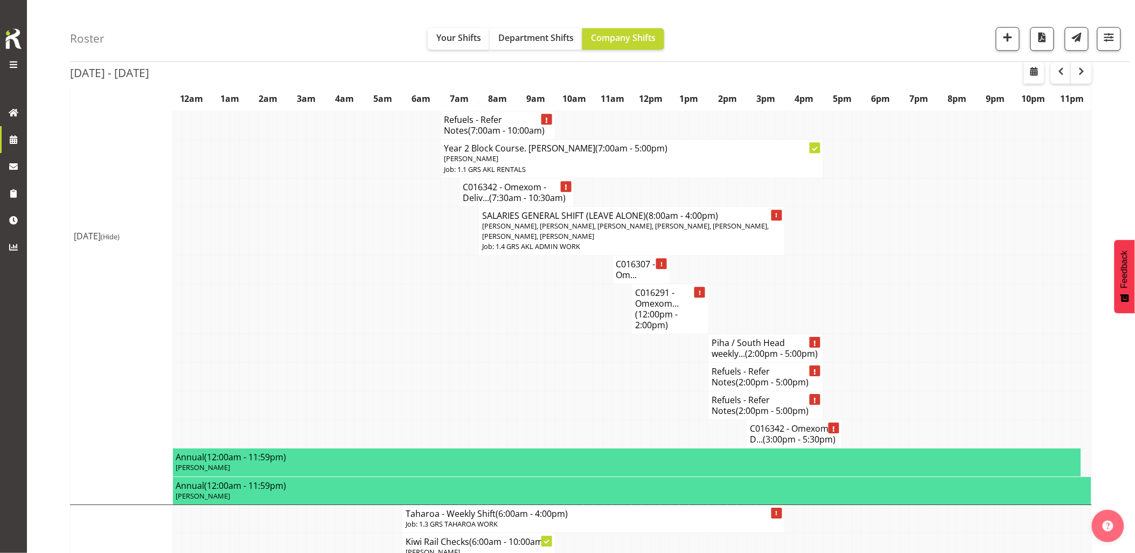
scroll to position [1017, 0]
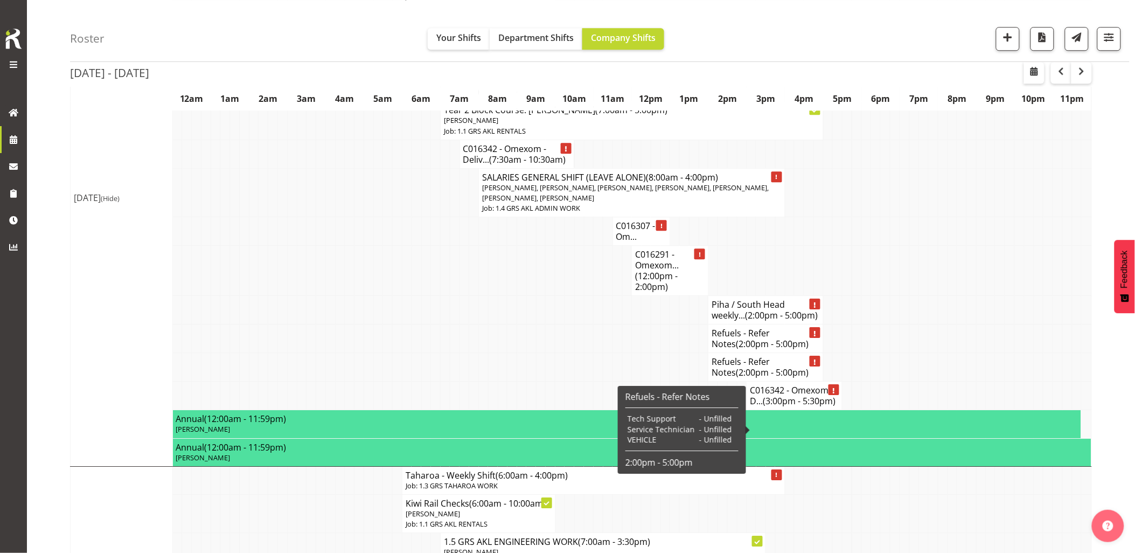
click at [800, 407] on span "(3:00pm - 5:30pm)" at bounding box center [799, 401] width 73 height 12
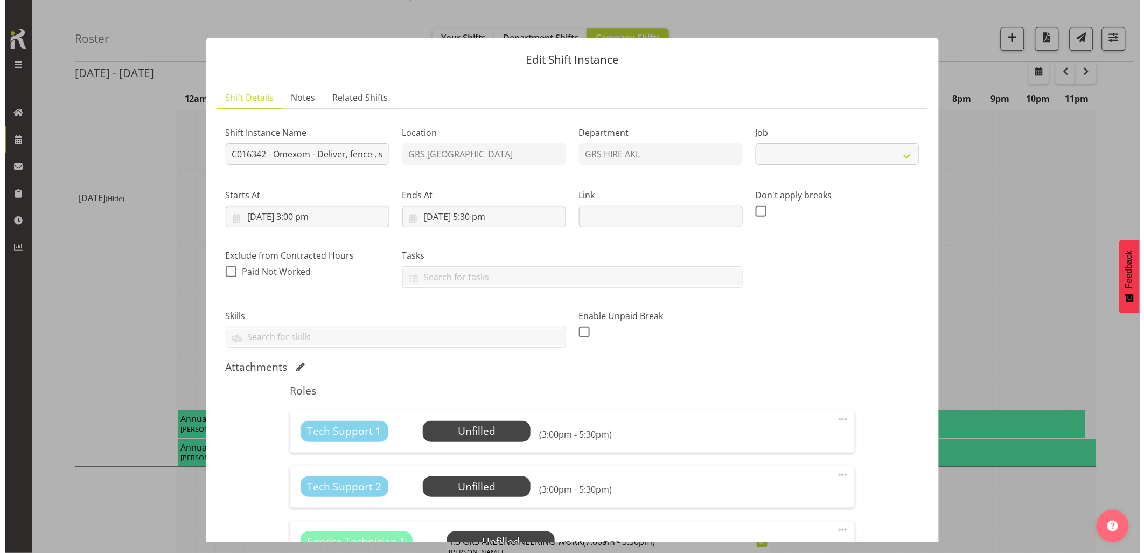
scroll to position [990, 0]
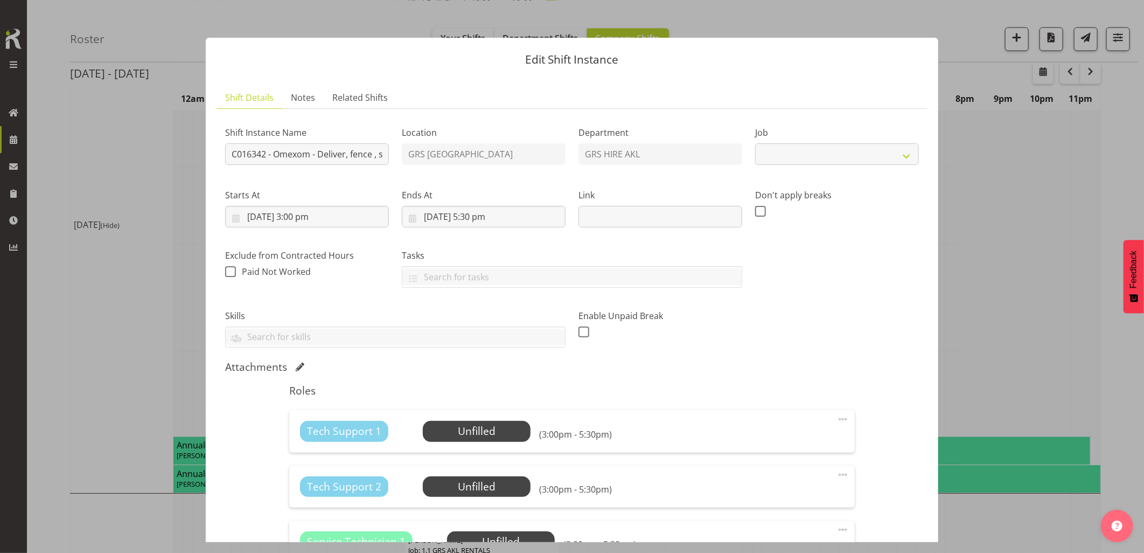
select select "7504"
drag, startPoint x: 331, startPoint y: 155, endPoint x: 368, endPoint y: 155, distance: 37.2
click at [368, 155] on input "C016342 - Omexom - Deliver, fence , soundproof, fit exhaust stack and liven the…" at bounding box center [307, 154] width 164 height 22
click at [1129, 25] on button "button" at bounding box center [1124, 19] width 17 height 17
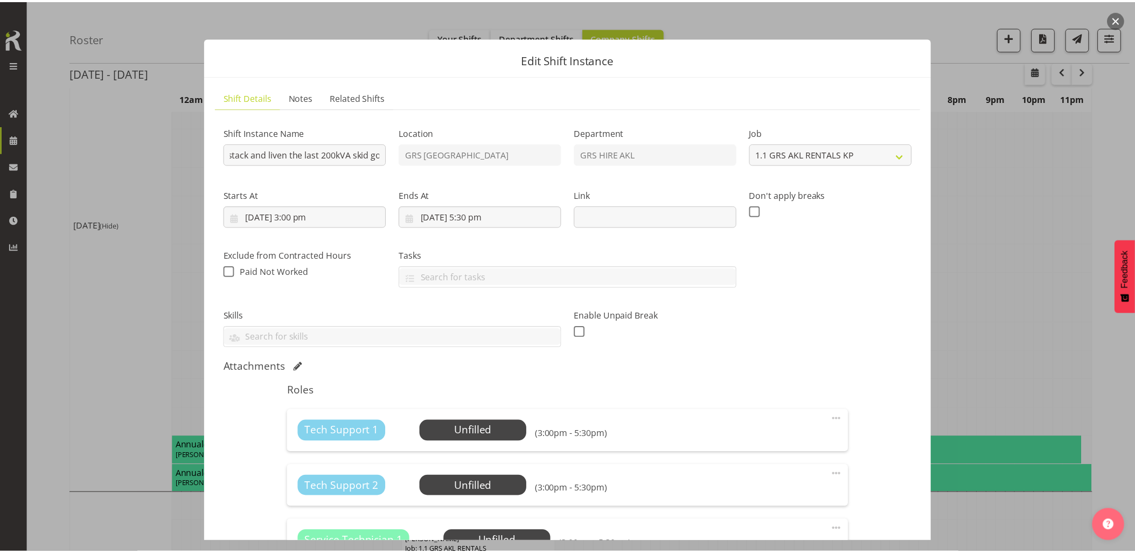
scroll to position [0, 0]
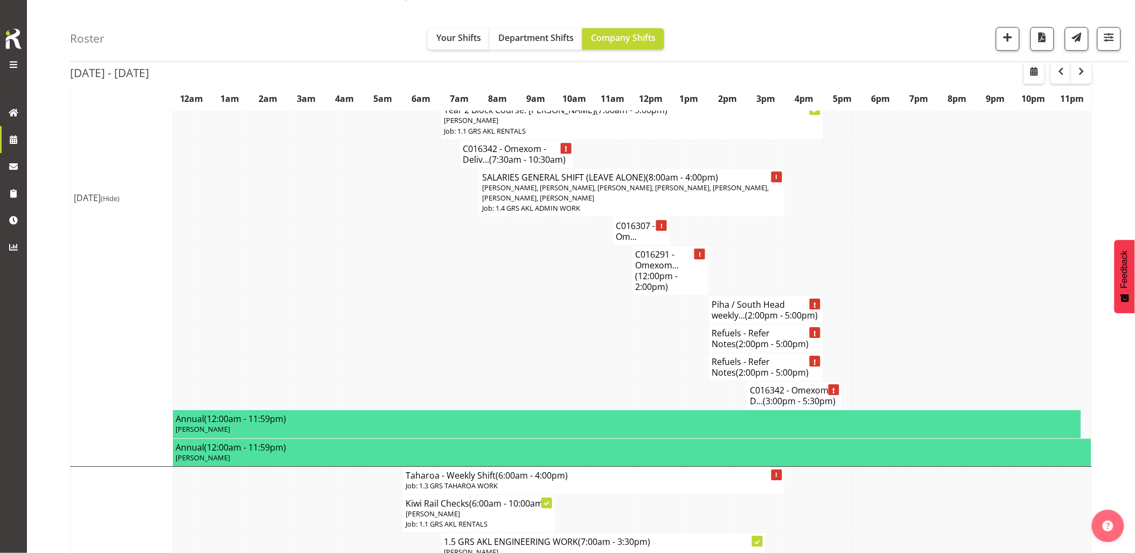
click at [1021, 320] on td at bounding box center [1019, 310] width 10 height 29
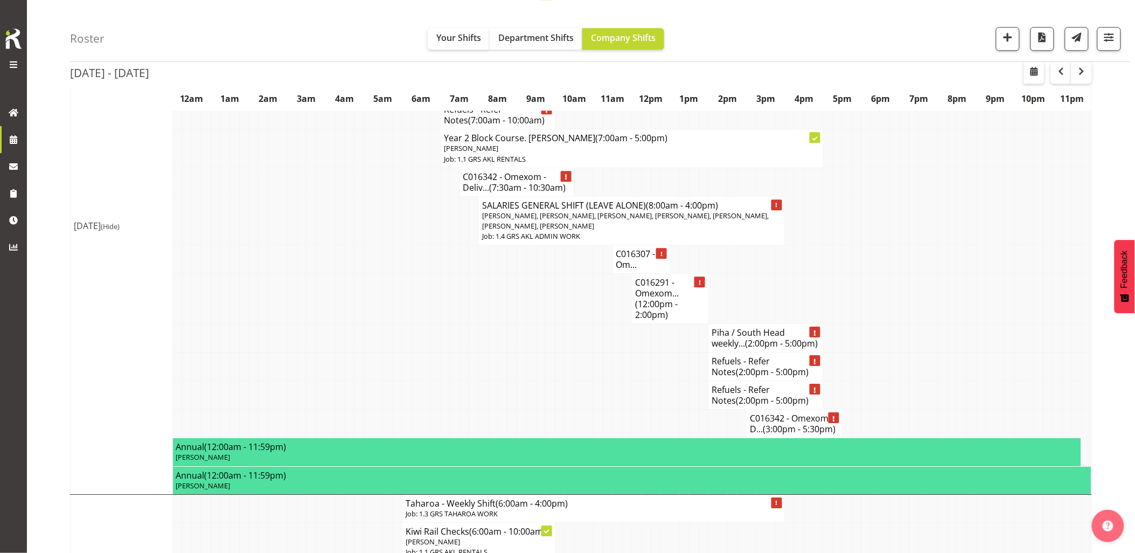
scroll to position [1017, 0]
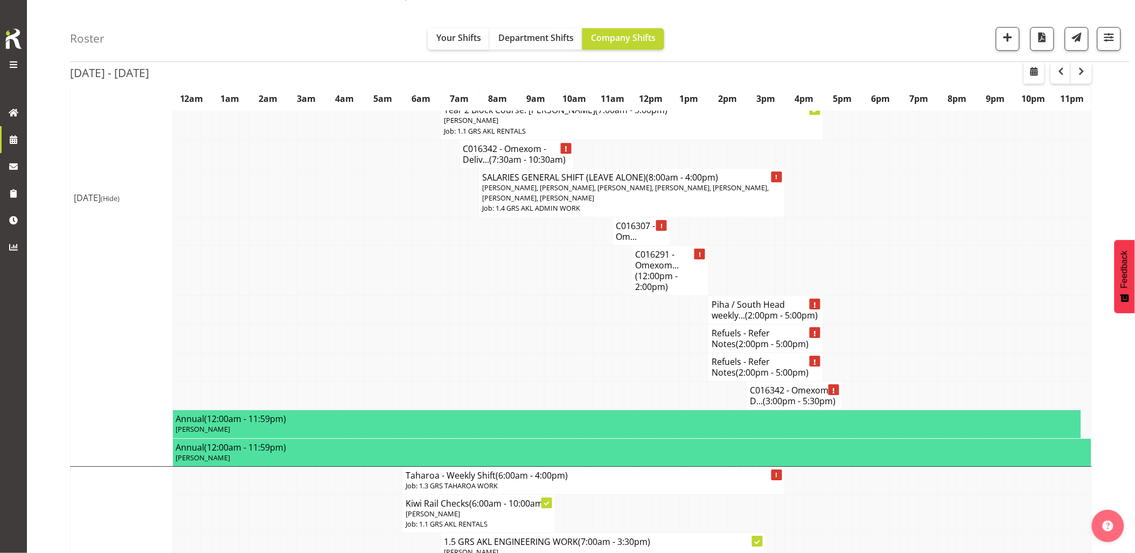
click at [324, 272] on td at bounding box center [321, 271] width 10 height 50
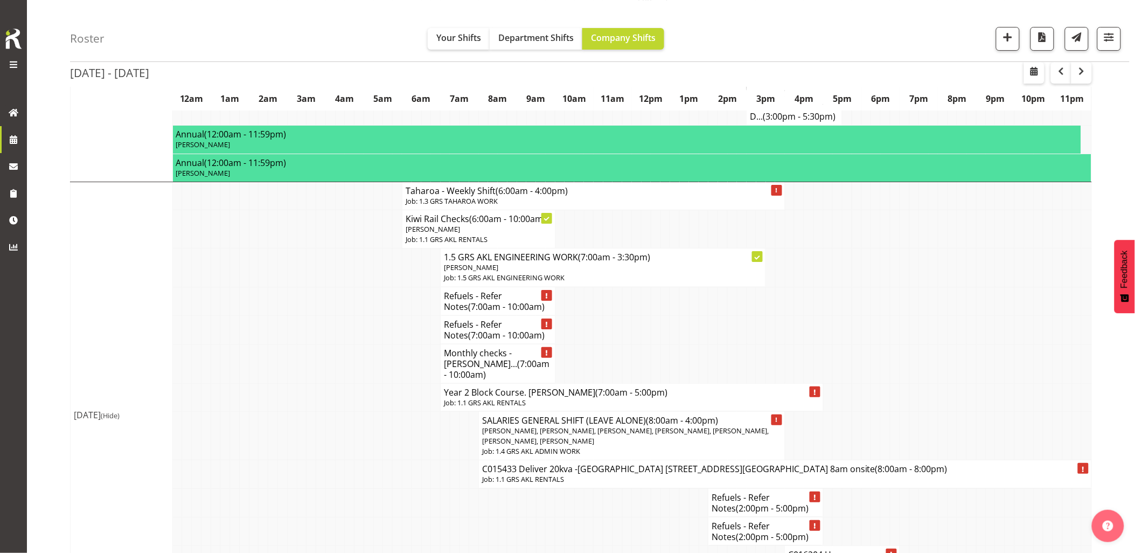
scroll to position [1376, 0]
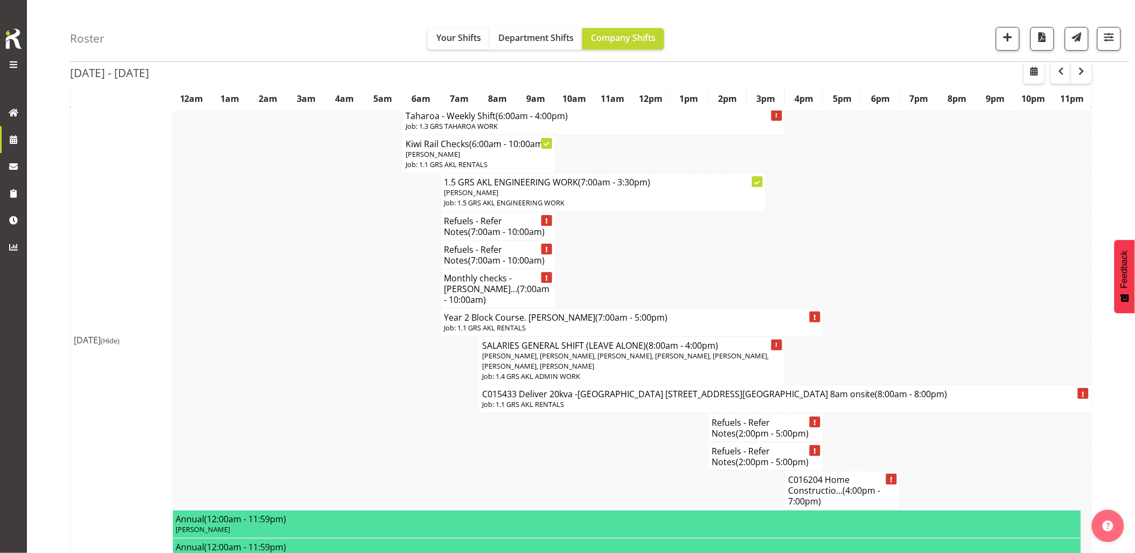
click at [348, 336] on td at bounding box center [350, 322] width 10 height 28
